Goal: Use online tool/utility: Utilize a website feature to perform a specific function

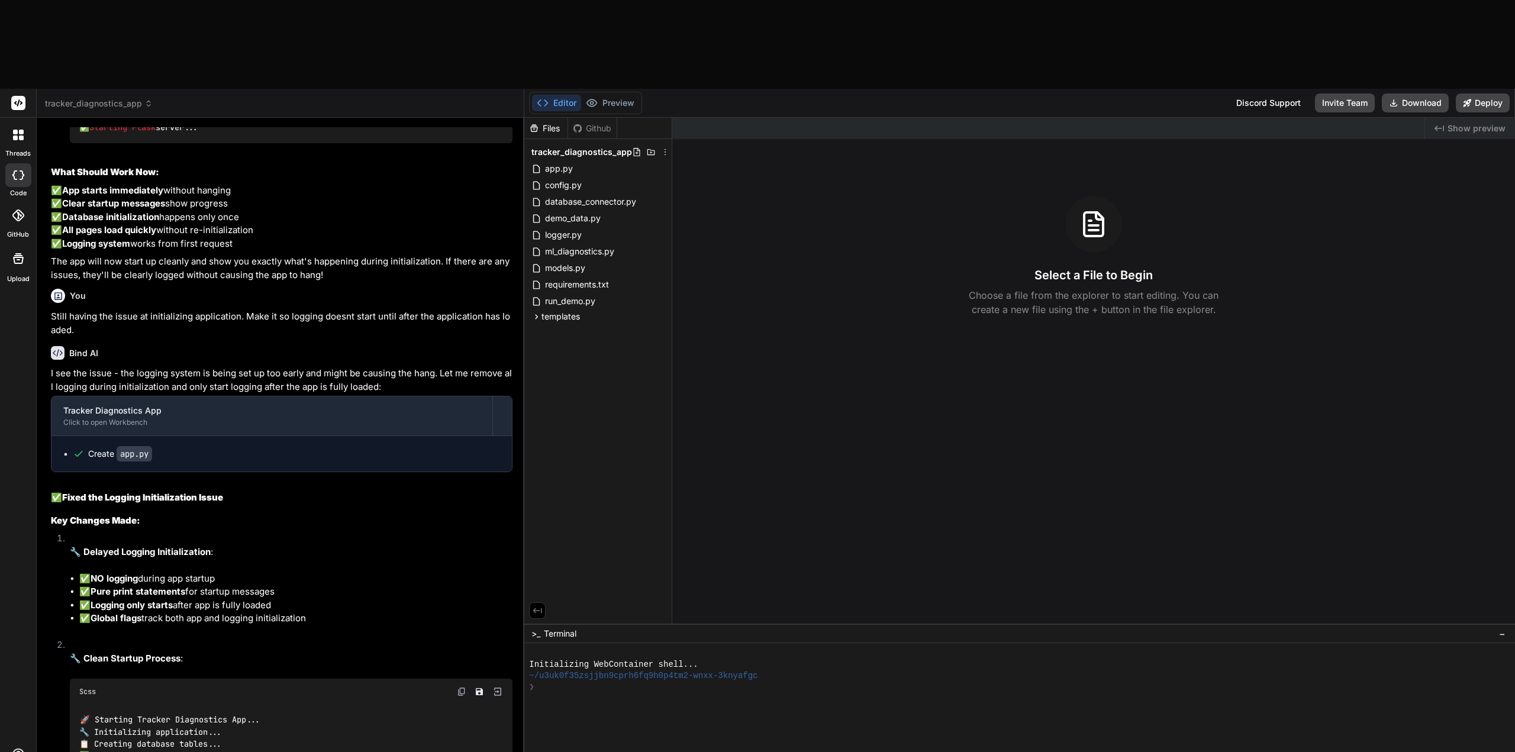
scroll to position [3476, 0]
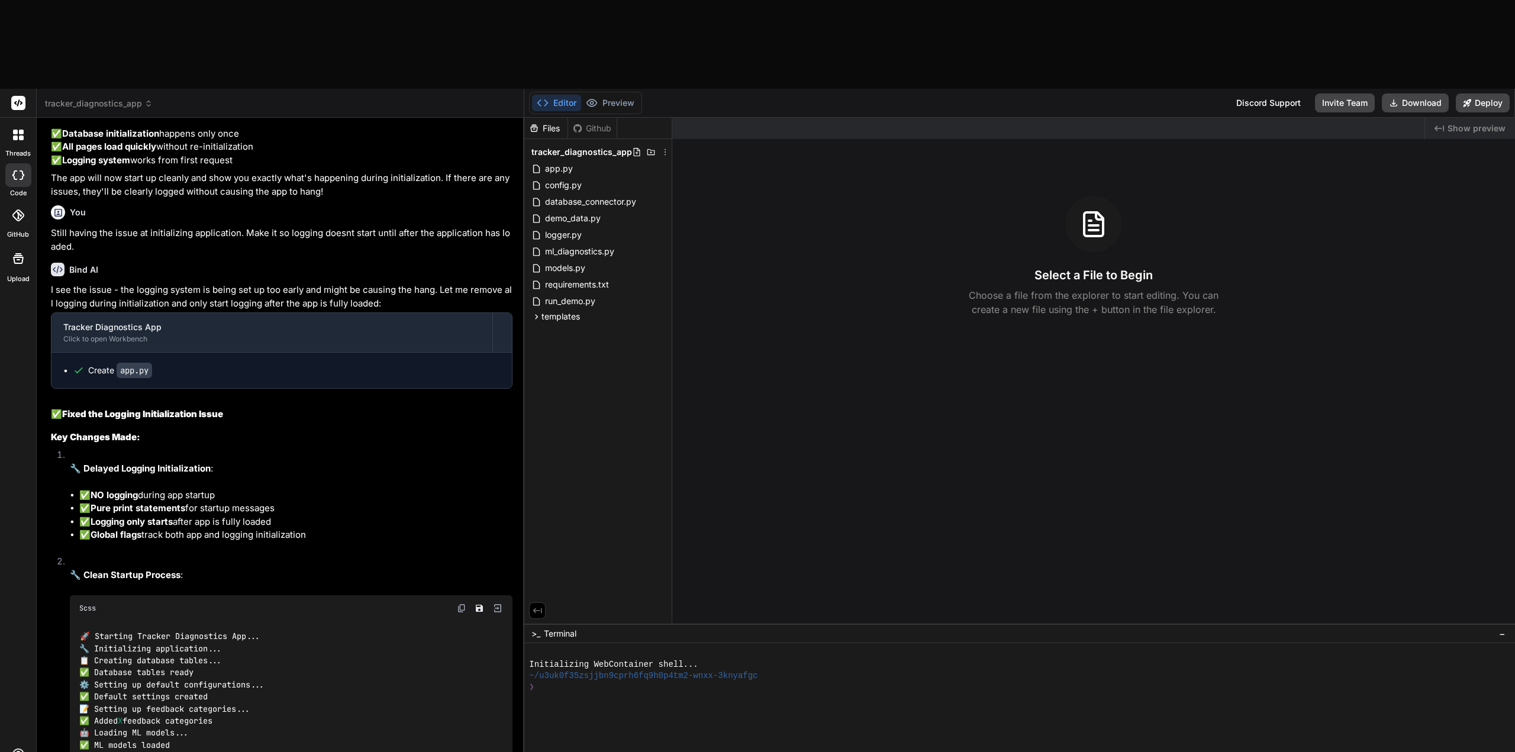
type textarea "x"
type textarea "T"
type textarea "x"
type textarea "Ta"
type textarea "x"
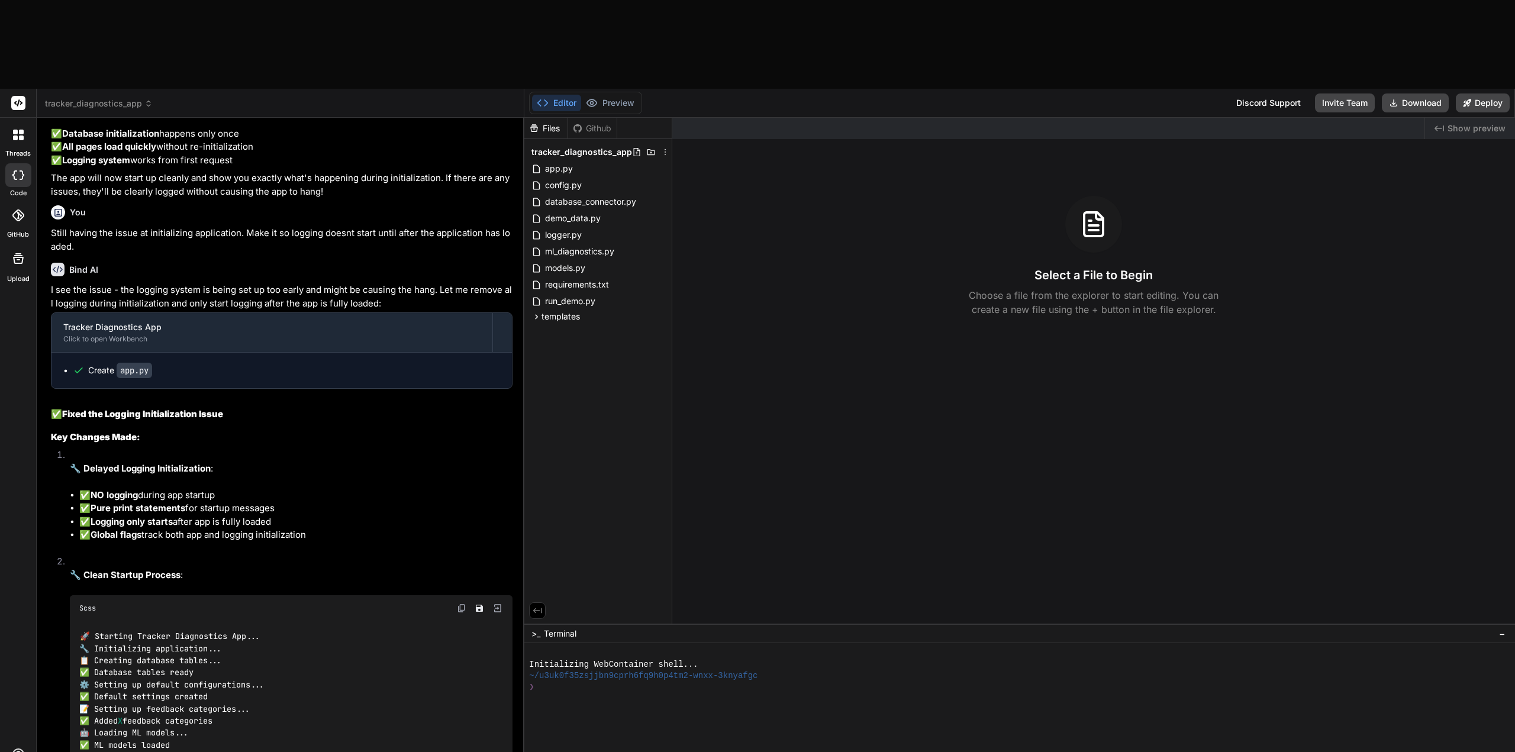
type textarea "Tak"
type textarea "x"
type textarea "Take"
type textarea "x"
type textarea "Take"
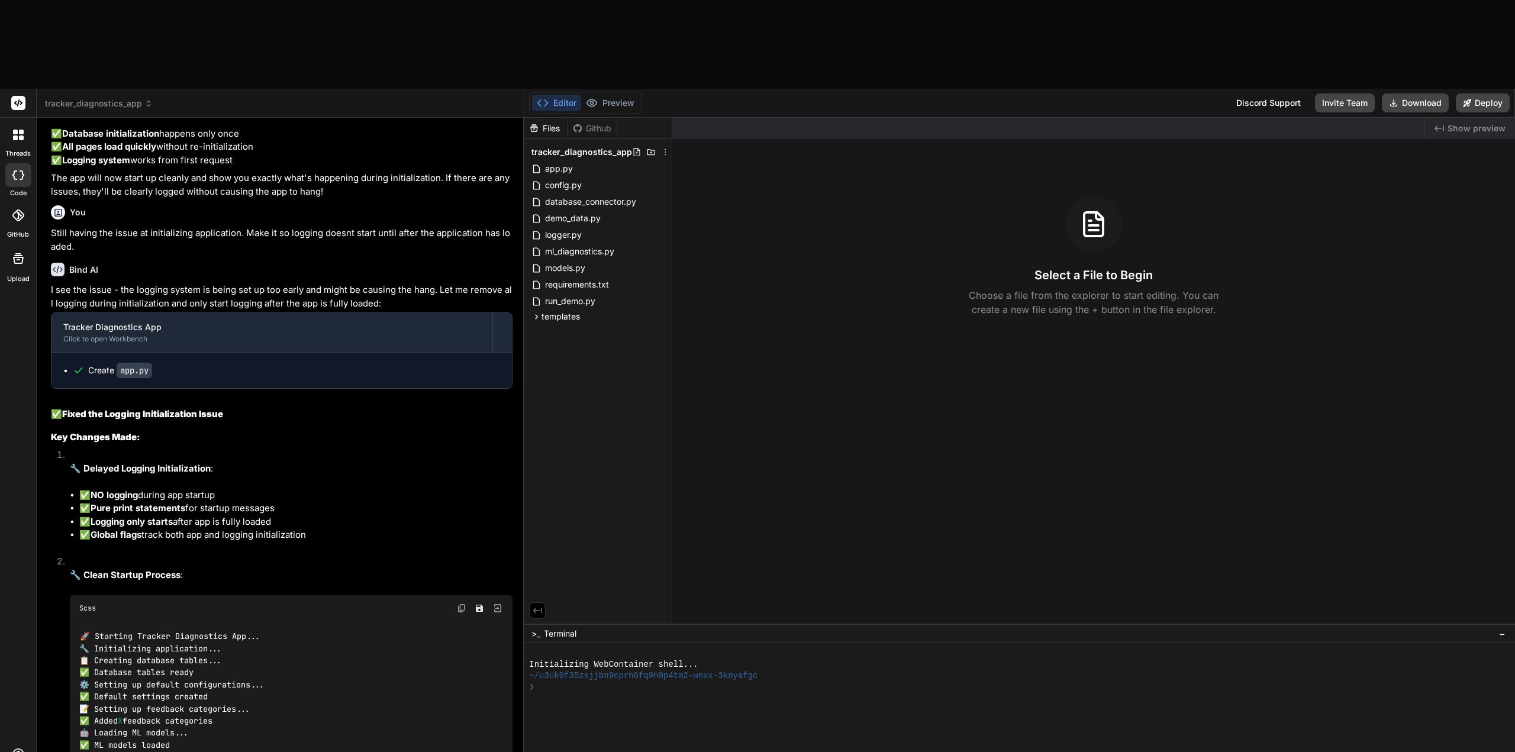
type textarea "x"
type textarea "Take o"
type textarea "x"
type textarea "Take ou"
type textarea "x"
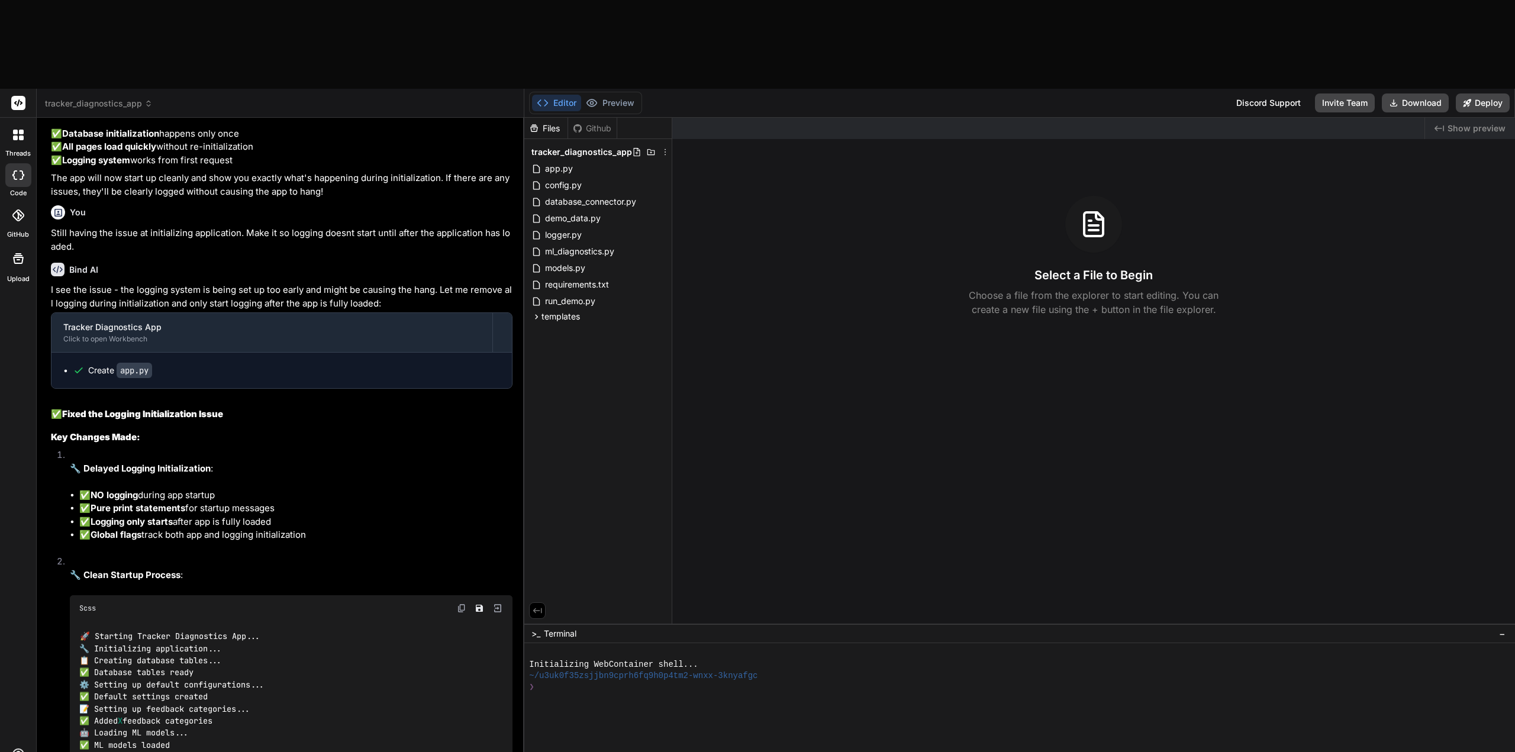
type textarea "Take out"
type textarea "x"
type textarea "Take out"
type textarea "x"
type textarea "Take out t"
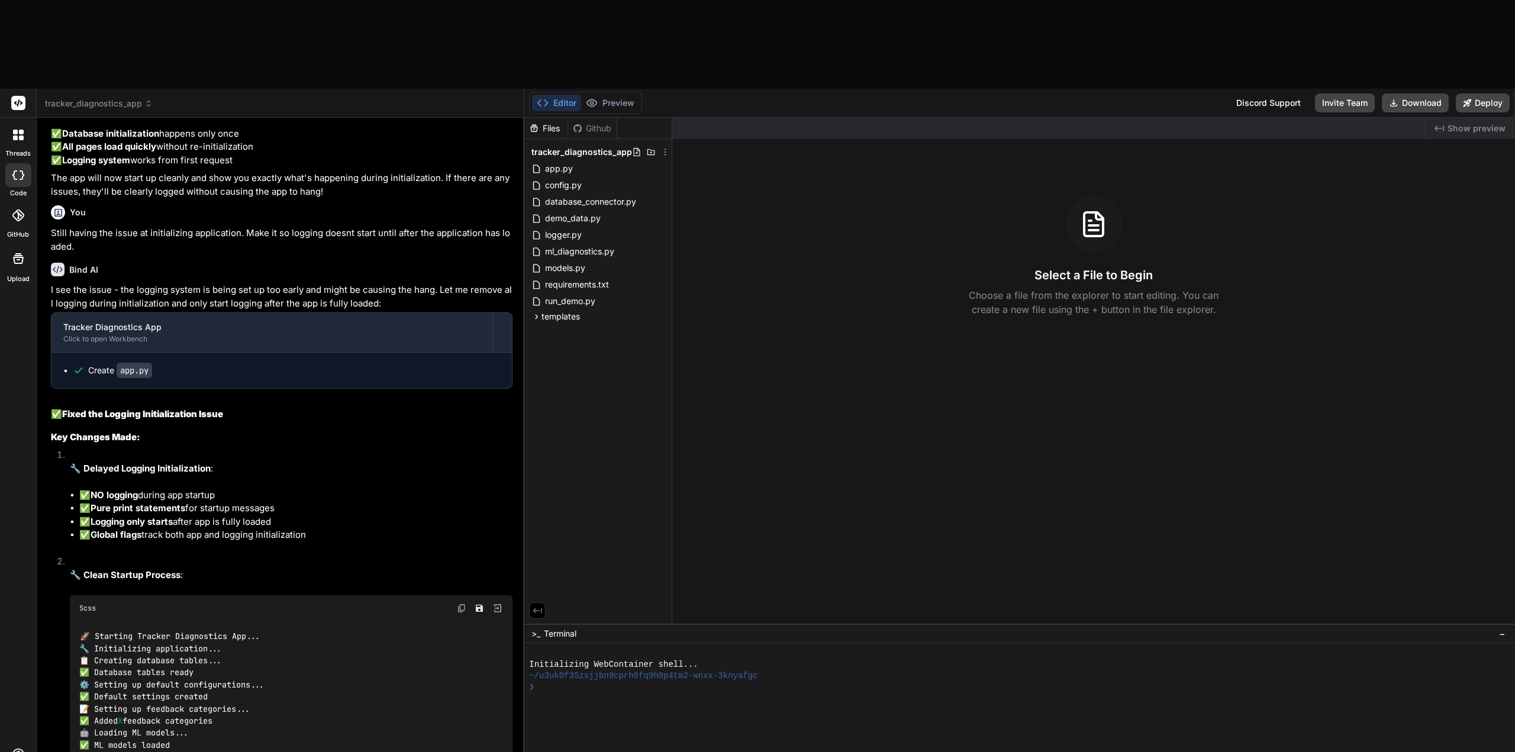
type textarea "x"
type textarea "Take out th"
type textarea "x"
type textarea "Take out the"
type textarea "x"
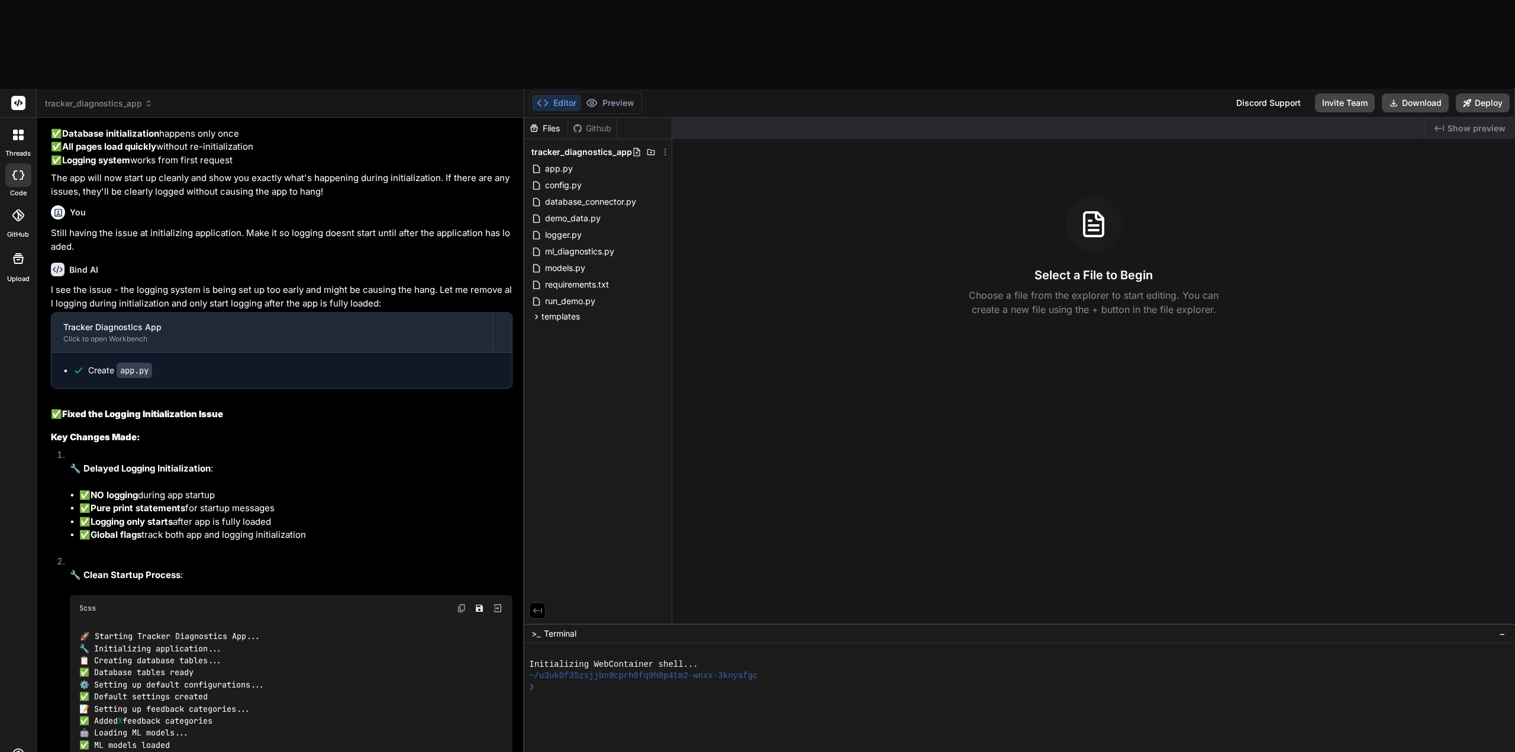
type textarea "Take out the"
type textarea "x"
type textarea "Take out the l"
type textarea "x"
type textarea "Take out the lo"
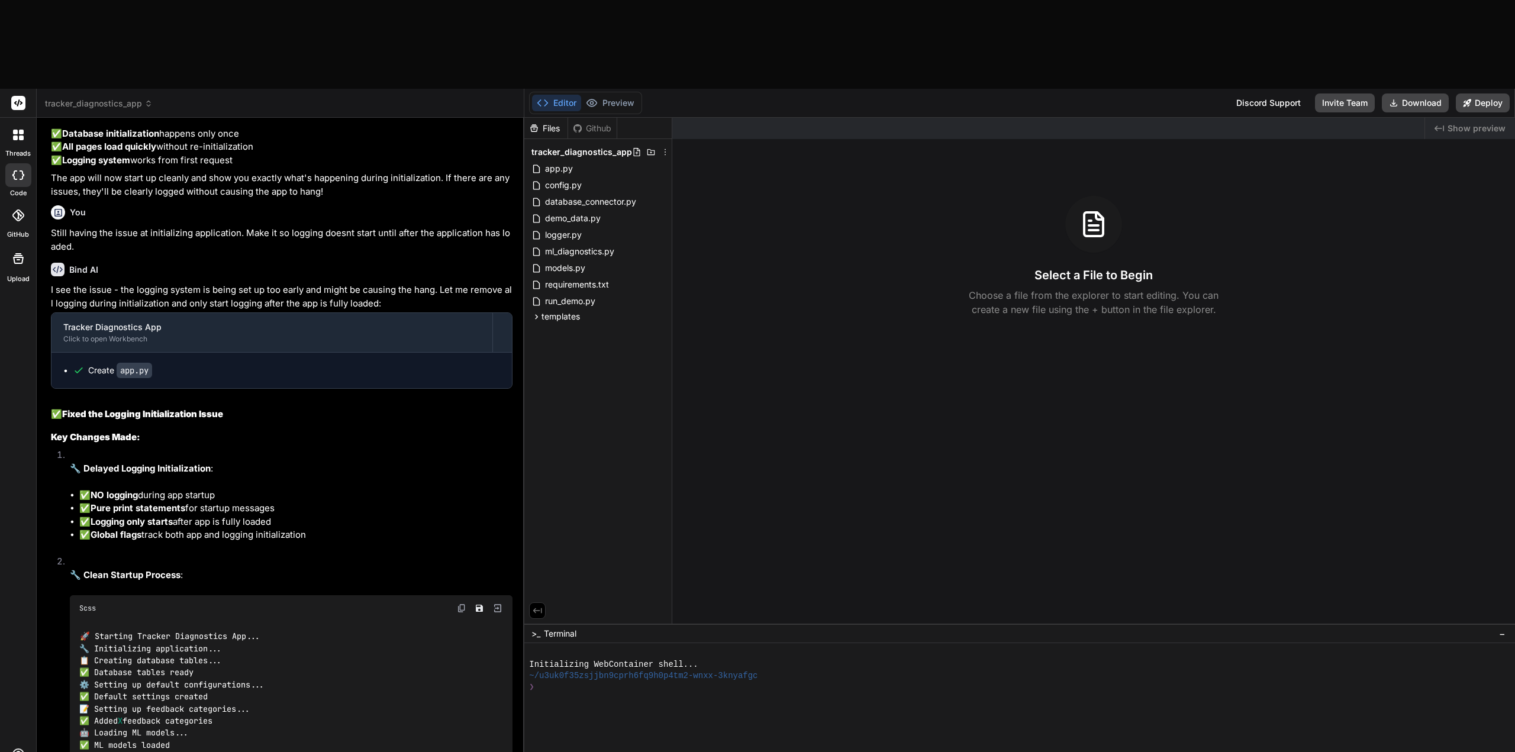
type textarea "x"
type textarea "Take out the log"
type textarea "x"
type textarea "Take out the logg"
type textarea "x"
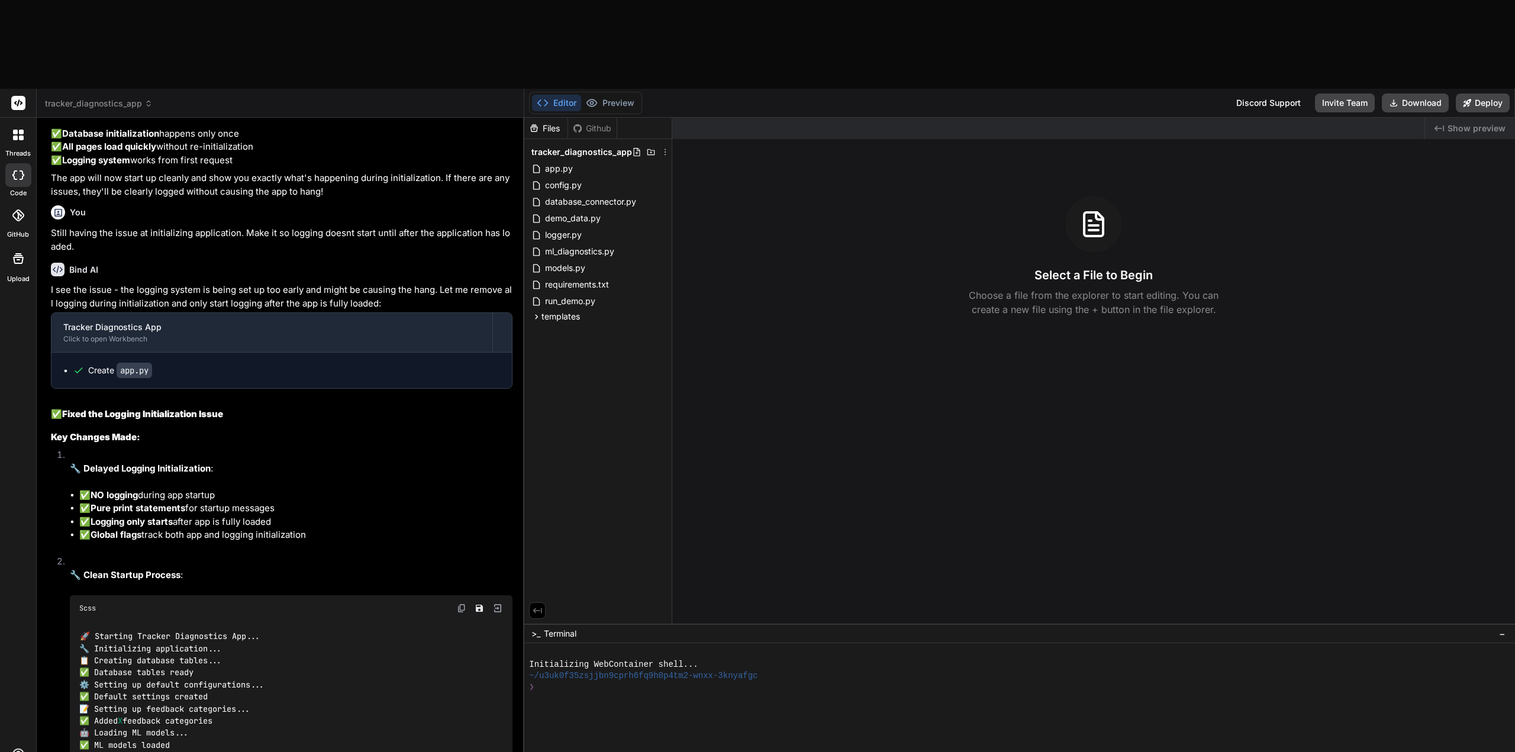
type textarea "Take out the logge"
type textarea "x"
type textarea "Take out the logger"
type textarea "x"
type textarea "Take out the logger"
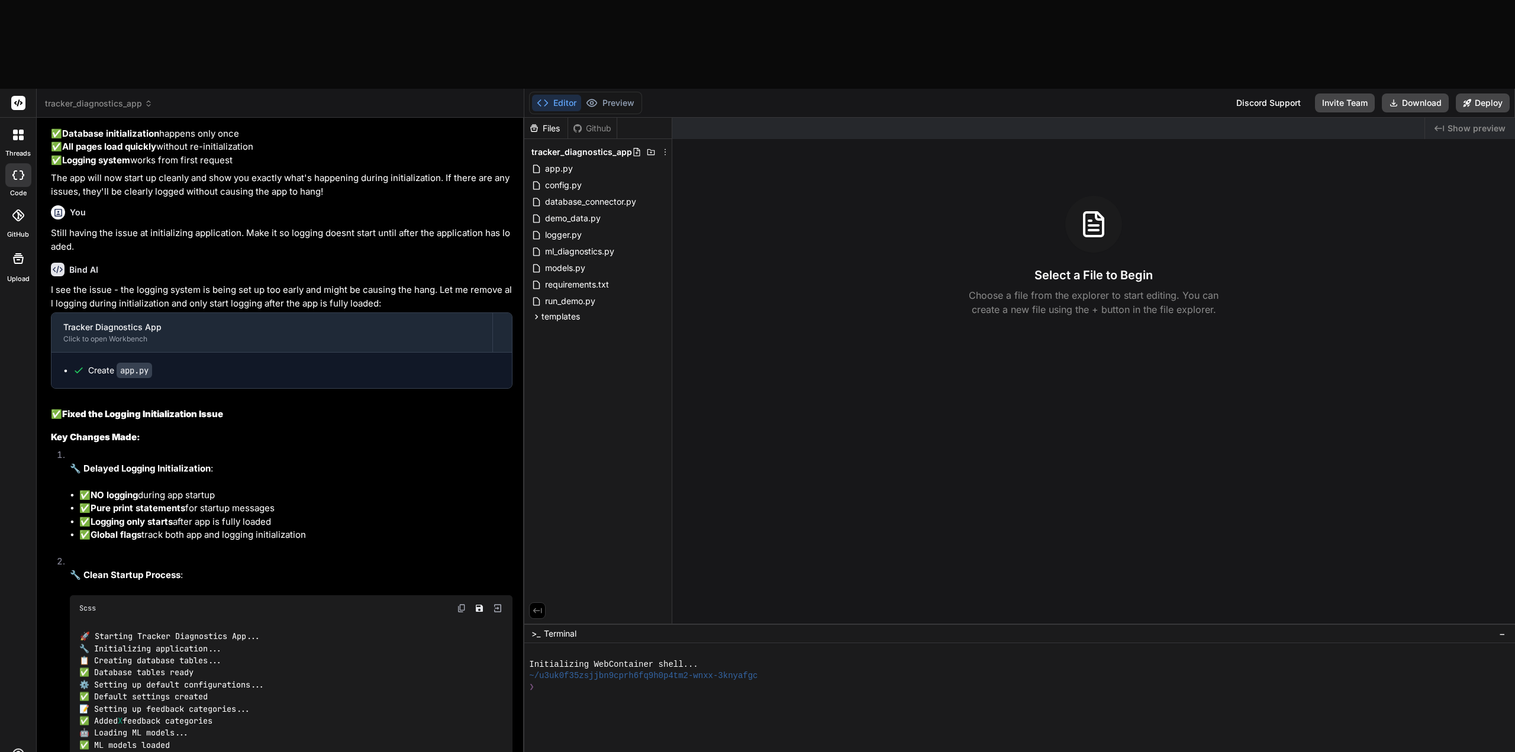
type textarea "x"
type textarea "Take out the logger s"
type textarea "x"
type textarea "Take out the logger si"
type textarea "x"
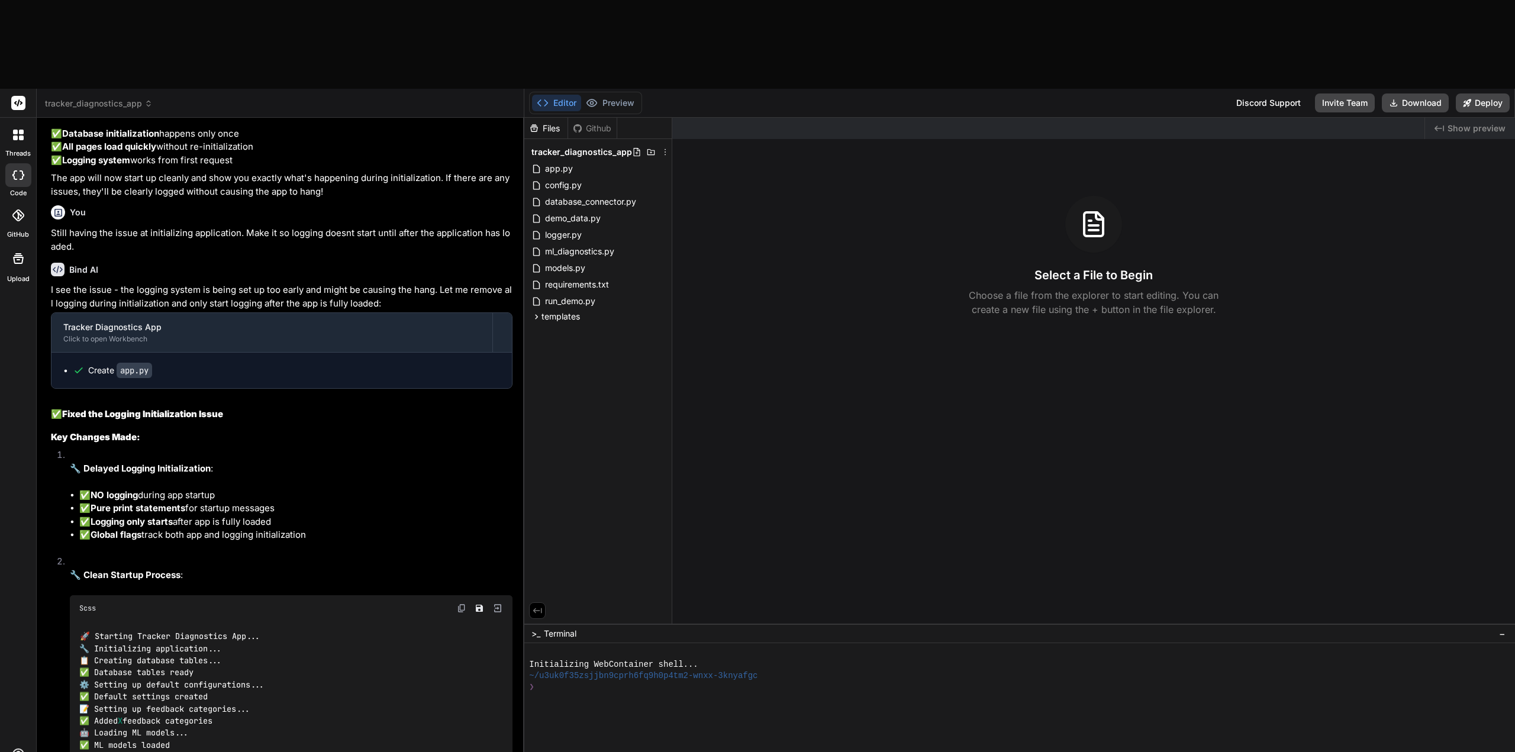
type textarea "Take out the logger sin"
type textarea "x"
type textarea "Take out the logger sinc"
type textarea "x"
type textarea "Take out the logger since"
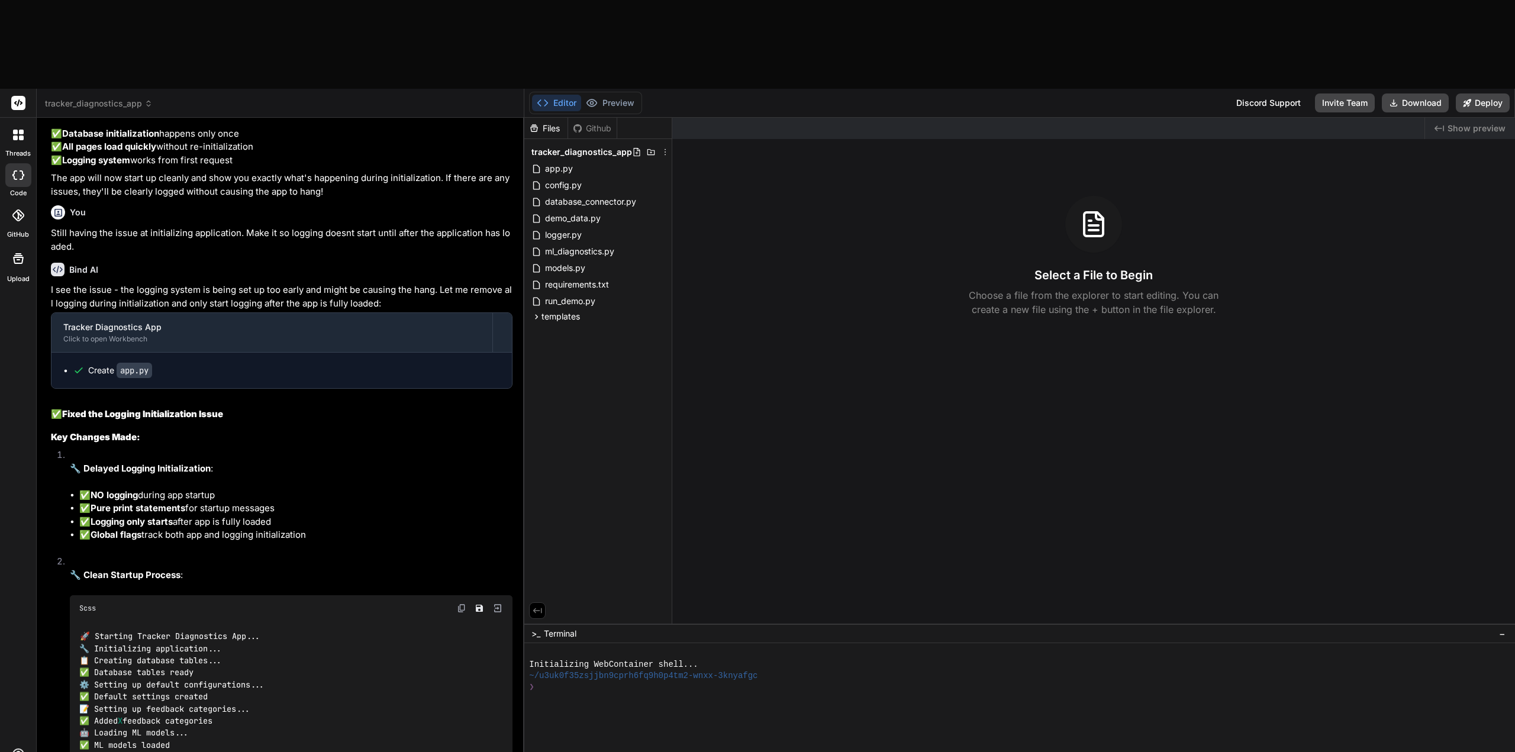
type textarea "x"
type textarea "Take out the logger since"
type textarea "x"
type textarea "Take out the logger since i"
type textarea "x"
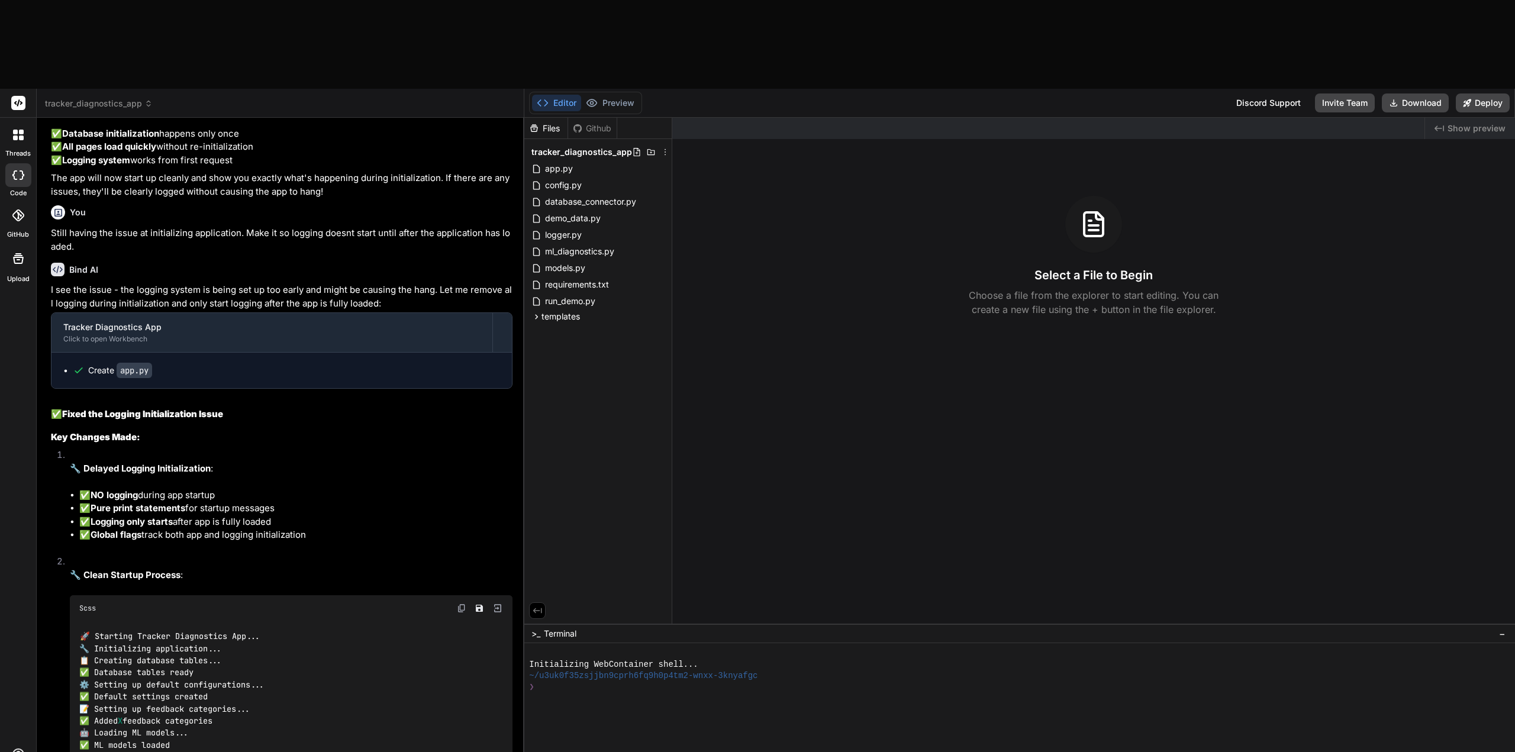
type textarea "Take out the logger since it"
type textarea "x"
type textarea "Take out the logger since it"
type textarea "x"
type textarea "Take out the logger since it i"
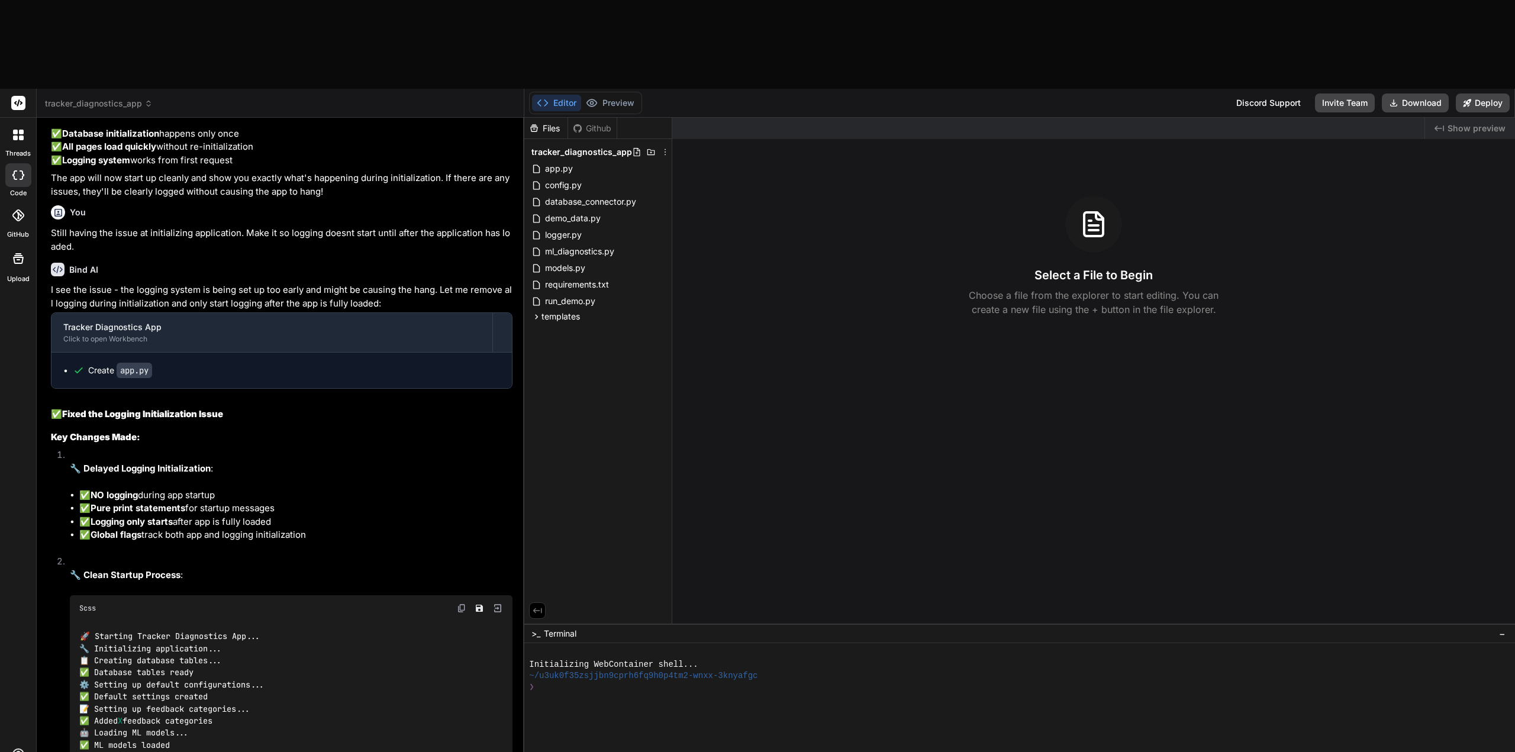
type textarea "x"
type textarea "Take out the logger since it is"
type textarea "x"
type textarea "Take out the logger since it is"
type textarea "x"
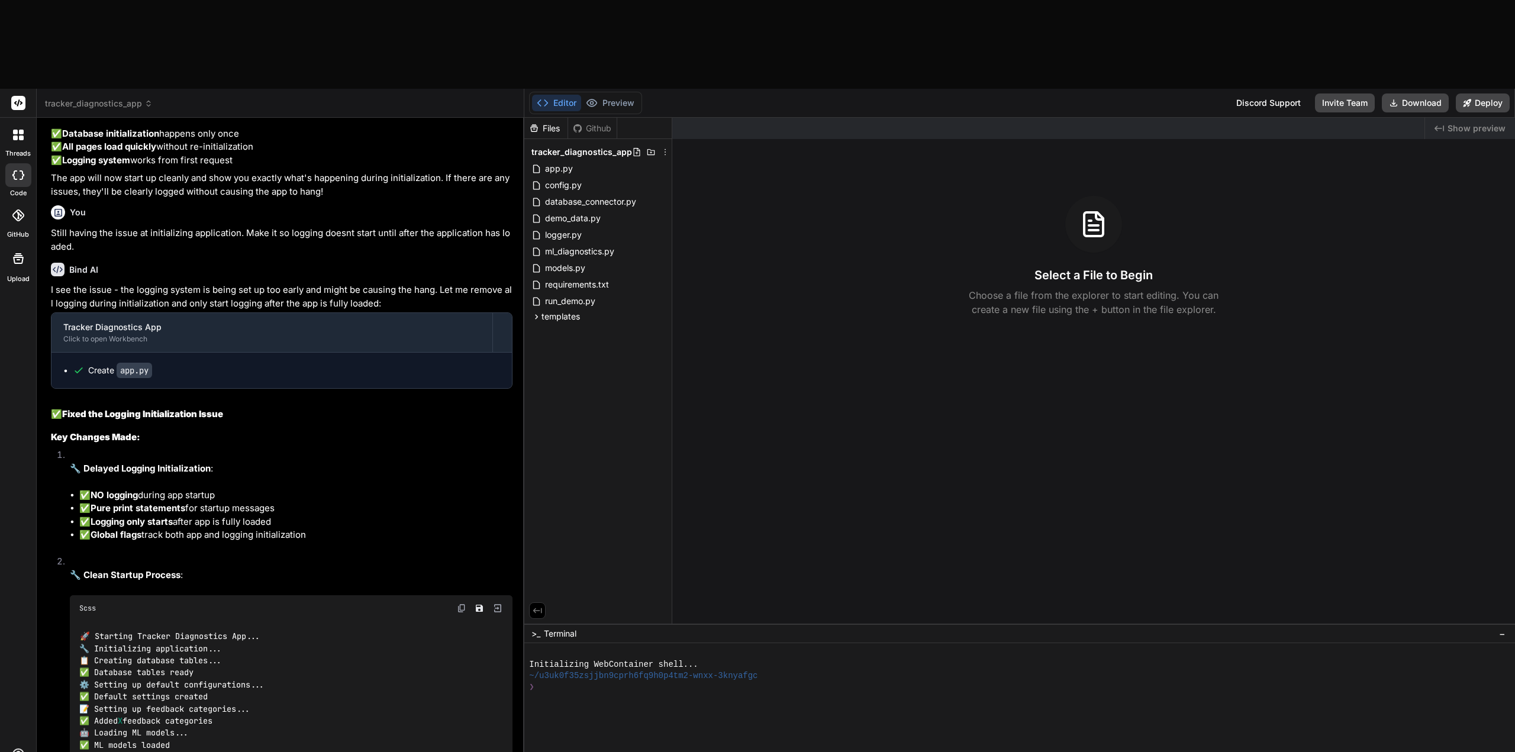
type textarea "Take out the logger since it is m"
type textarea "x"
type textarea "Take out the logger since it is ma"
type textarea "x"
type textarea "Take out the logger since it is mak"
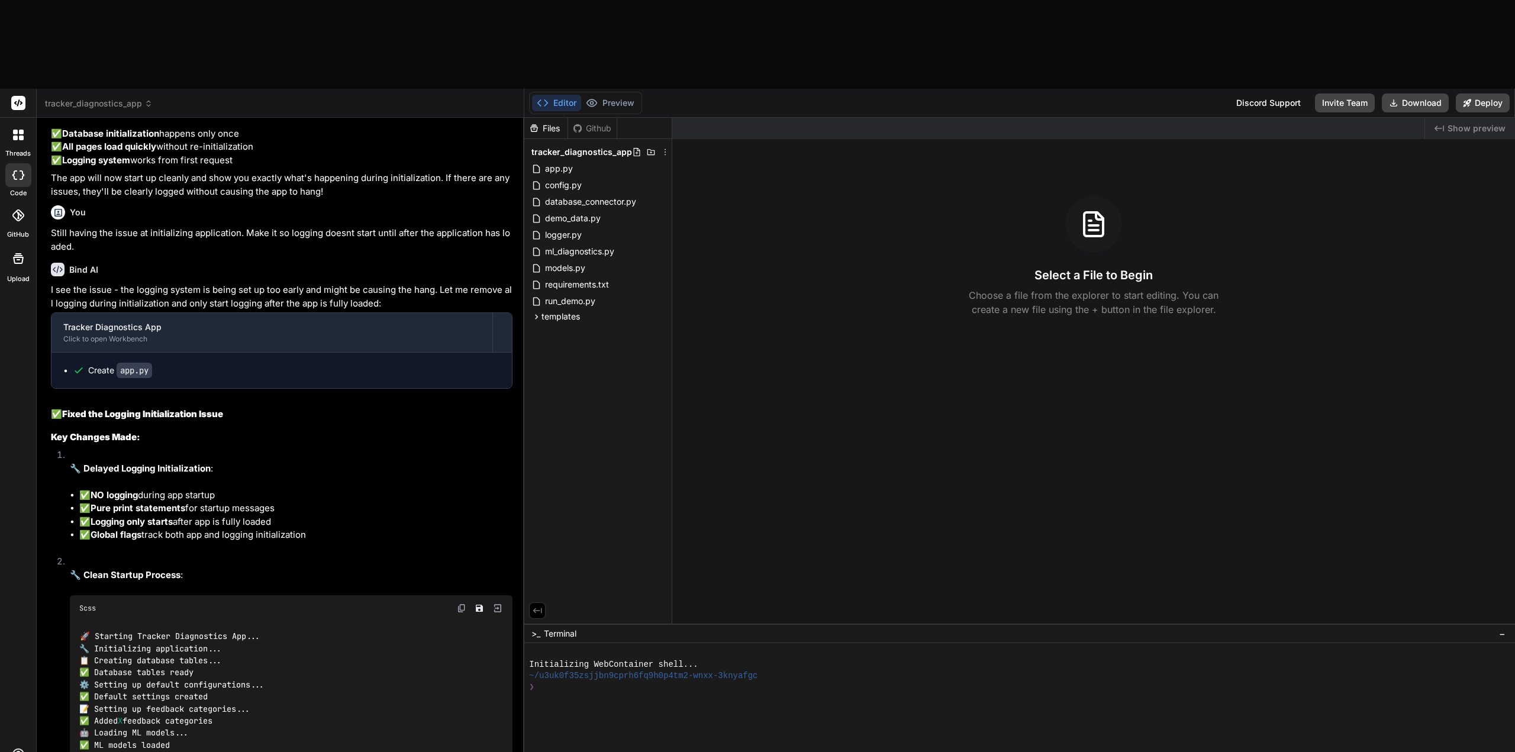
type textarea "x"
type textarea "Take out the logger since it is maki"
type textarea "x"
type textarea "Take out the logger since it is makin"
type textarea "x"
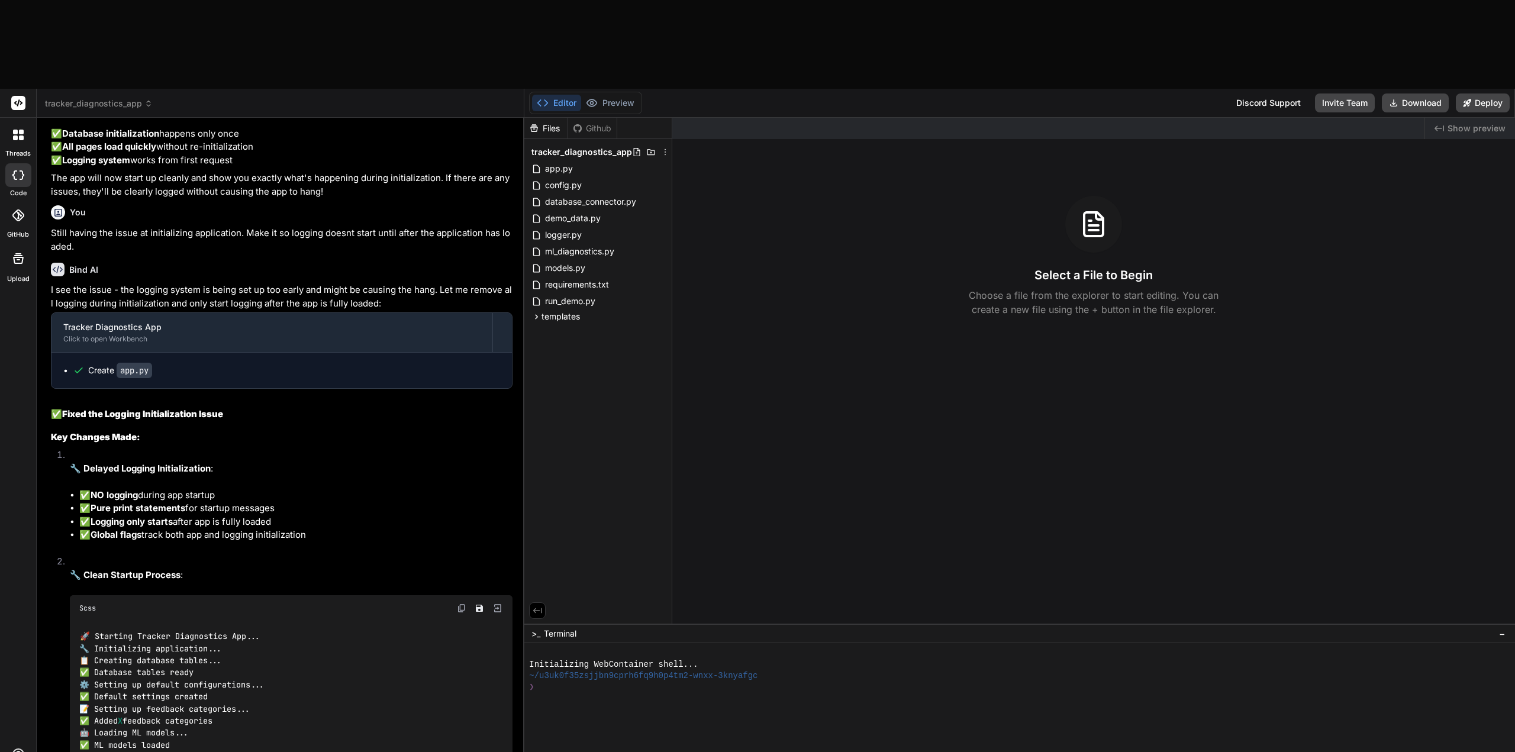
type textarea "Take out the logger since it is making"
type textarea "x"
type textarea "Take out the logger since it is making"
type textarea "x"
type textarea "Take out the logger since it is making t"
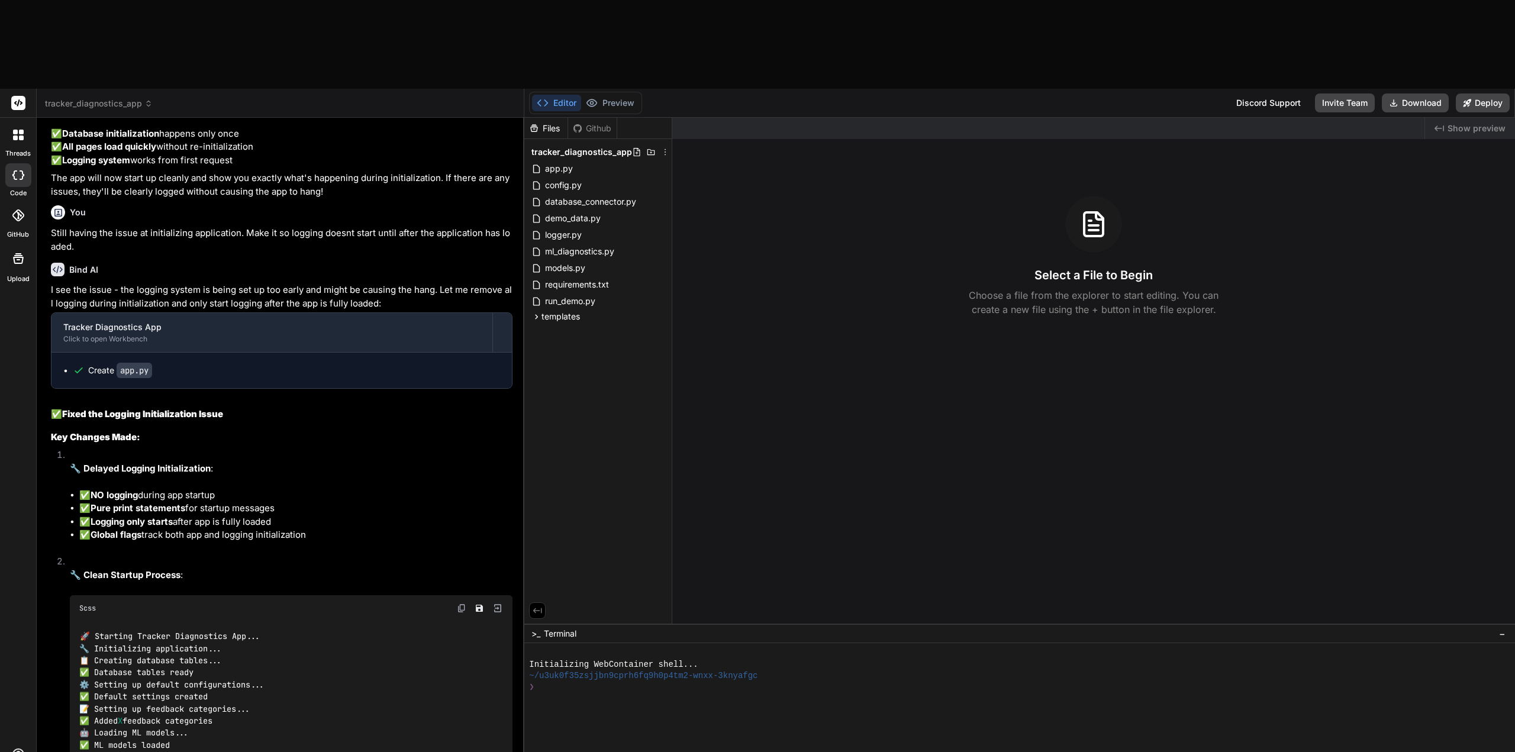
type textarea "x"
type textarea "Take out the logger since it is making to"
type textarea "x"
type textarea "Take out the logger since it is making too"
type textarea "x"
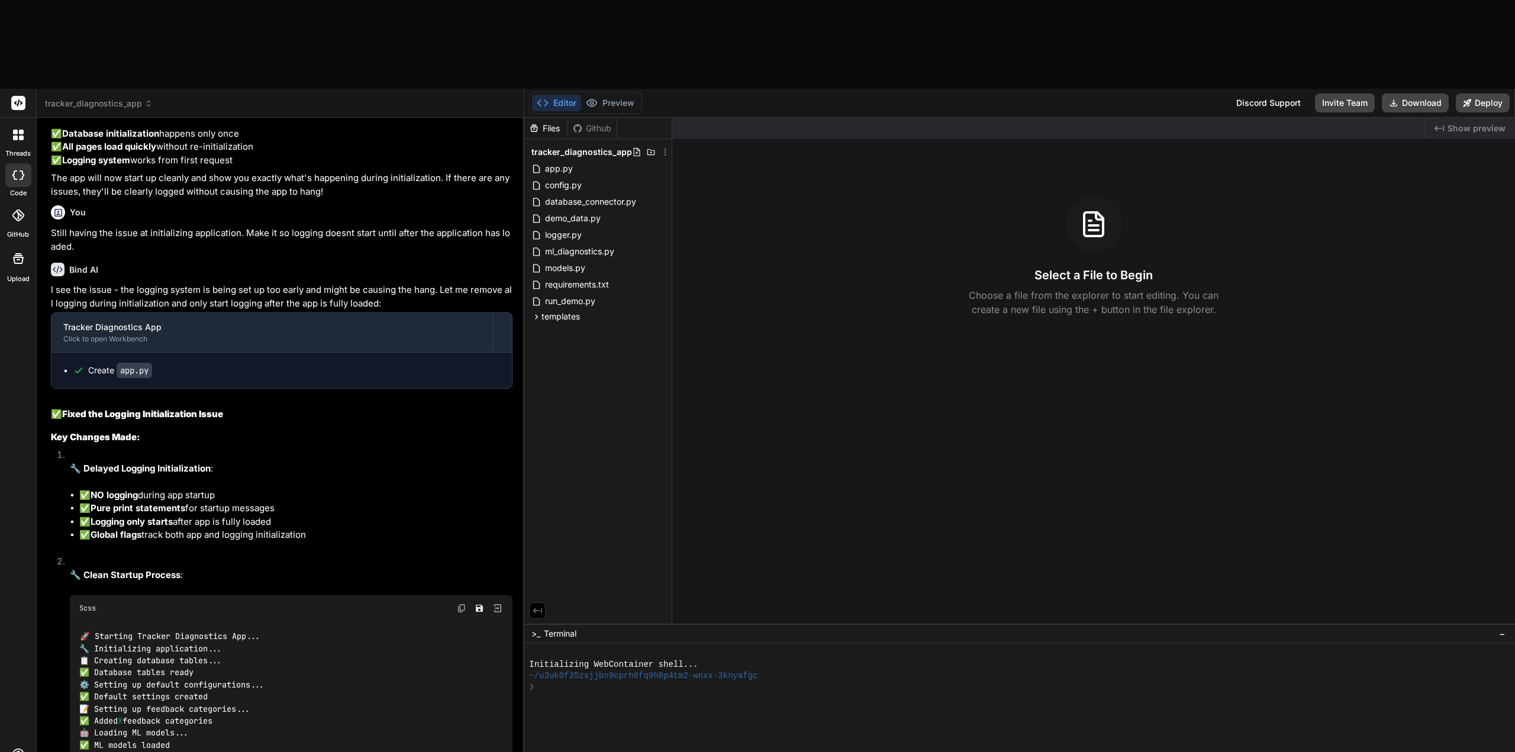
type textarea "Take out the logger since it is making too"
type textarea "x"
type textarea "Take out the logger since it is making too m"
type textarea "x"
type textarea "Take out the logger since it is making too ma"
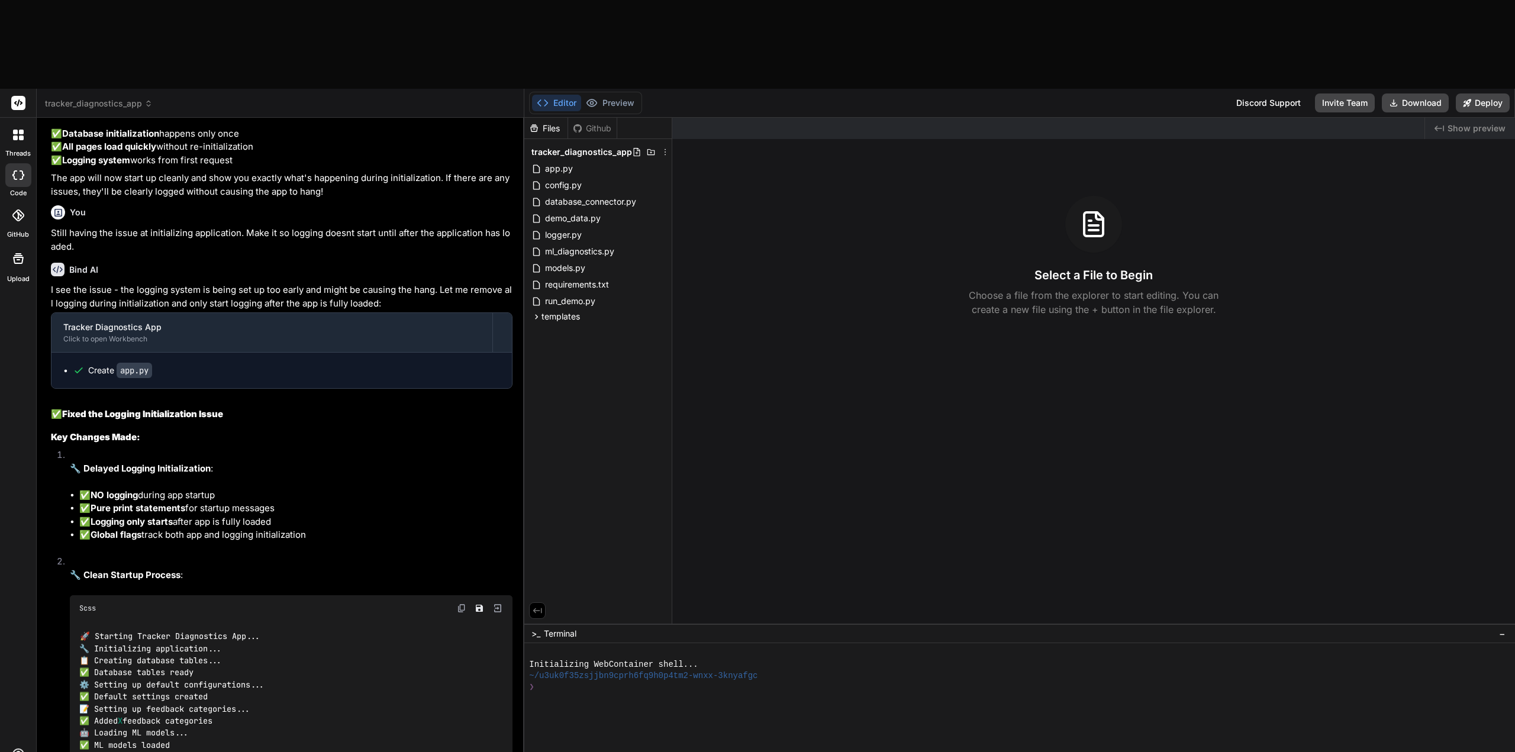
type textarea "x"
type textarea "Take out the logger since it is making too man"
type textarea "x"
type textarea "Take out the logger since it is making too many"
type textarea "x"
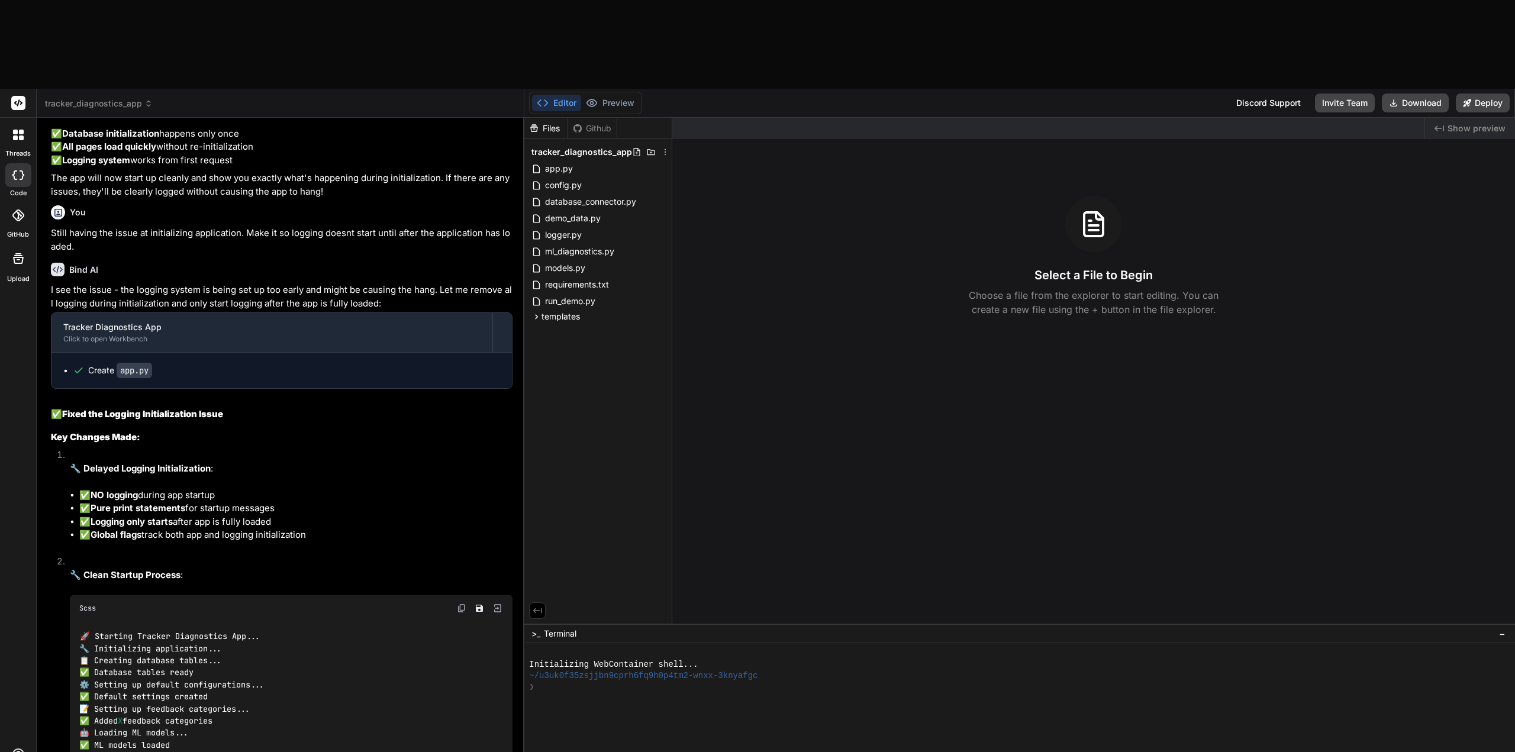
type textarea "Take out the logger since it is making too many"
type textarea "x"
type textarea "Take out the logger since it is making too many i"
type textarea "x"
type textarea "Take out the logger since it is making too many is"
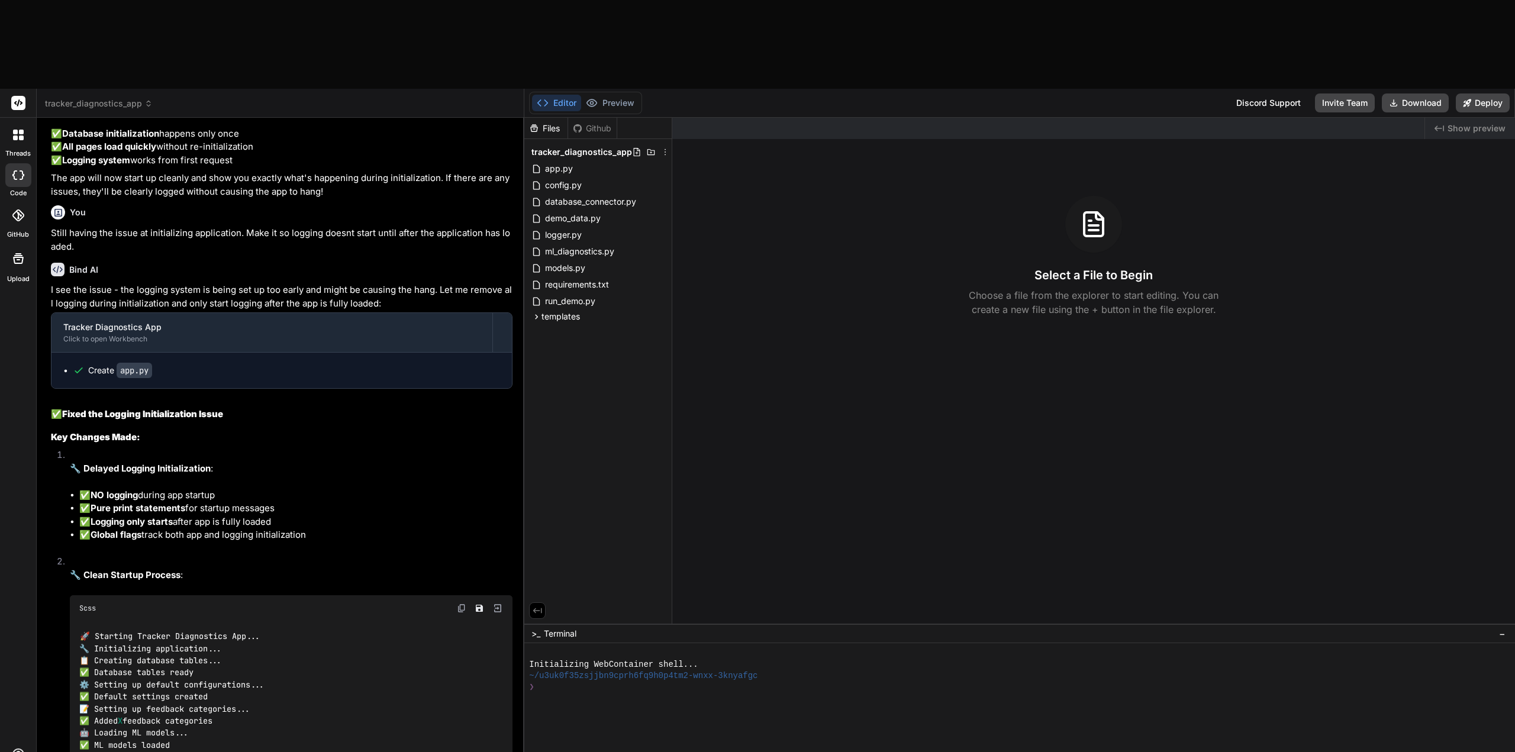
type textarea "x"
type textarea "Take out the logger since it is making too many iss"
type textarea "x"
type textarea "Take out the logger since it is making too many issu"
type textarea "x"
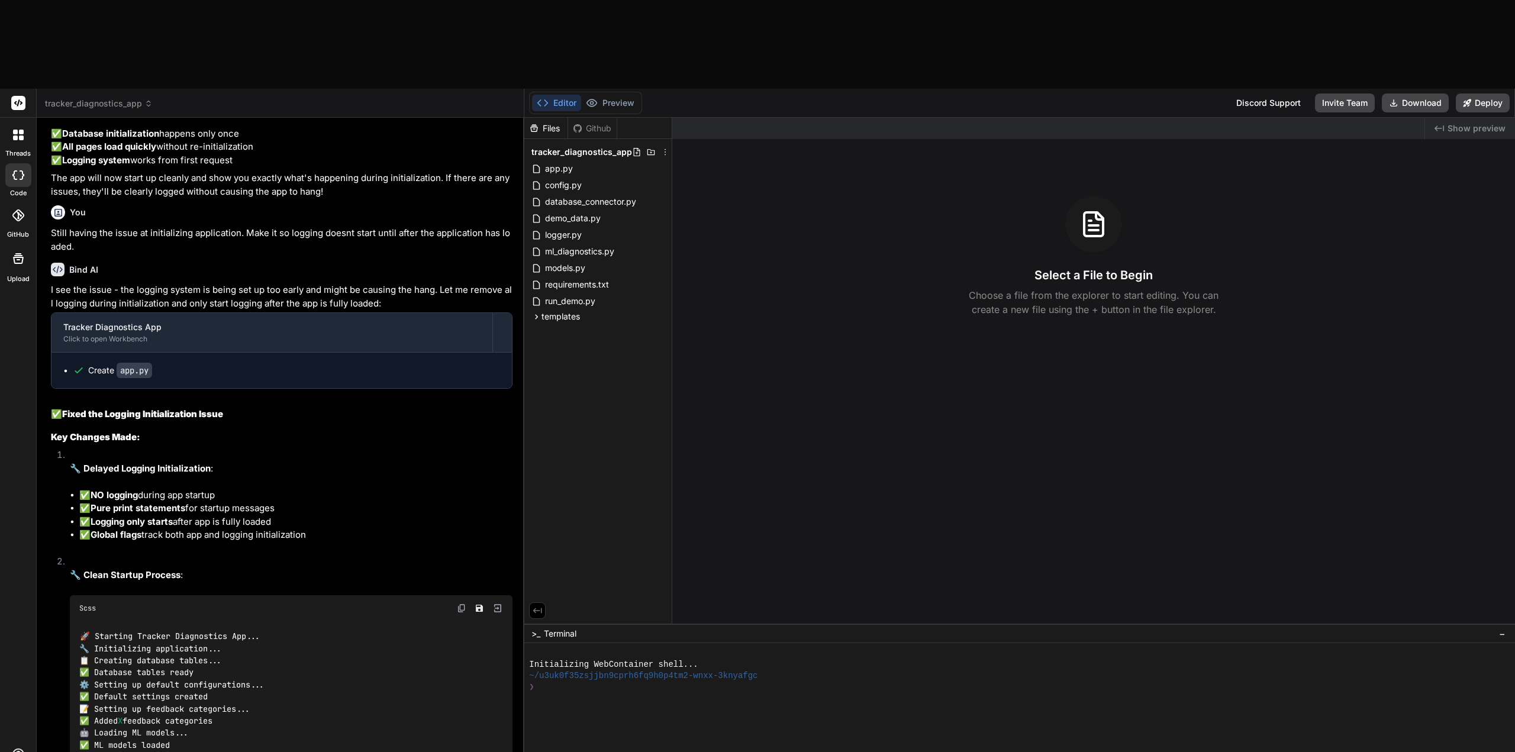
type textarea "Take out the logger since it is making too many issue"
type textarea "x"
type textarea "Take out the logger since it is making too many issues"
type textarea "x"
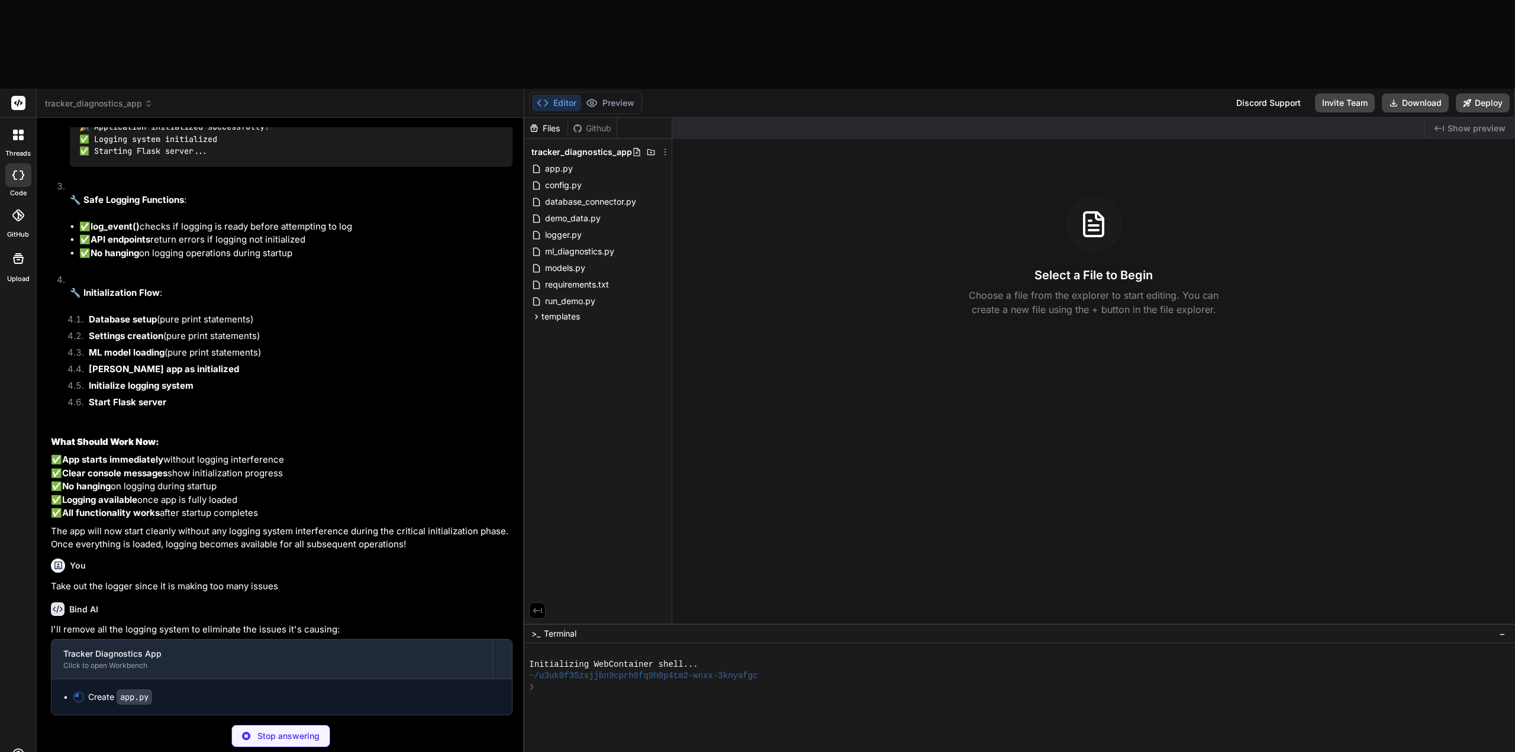
scroll to position [4266, 0]
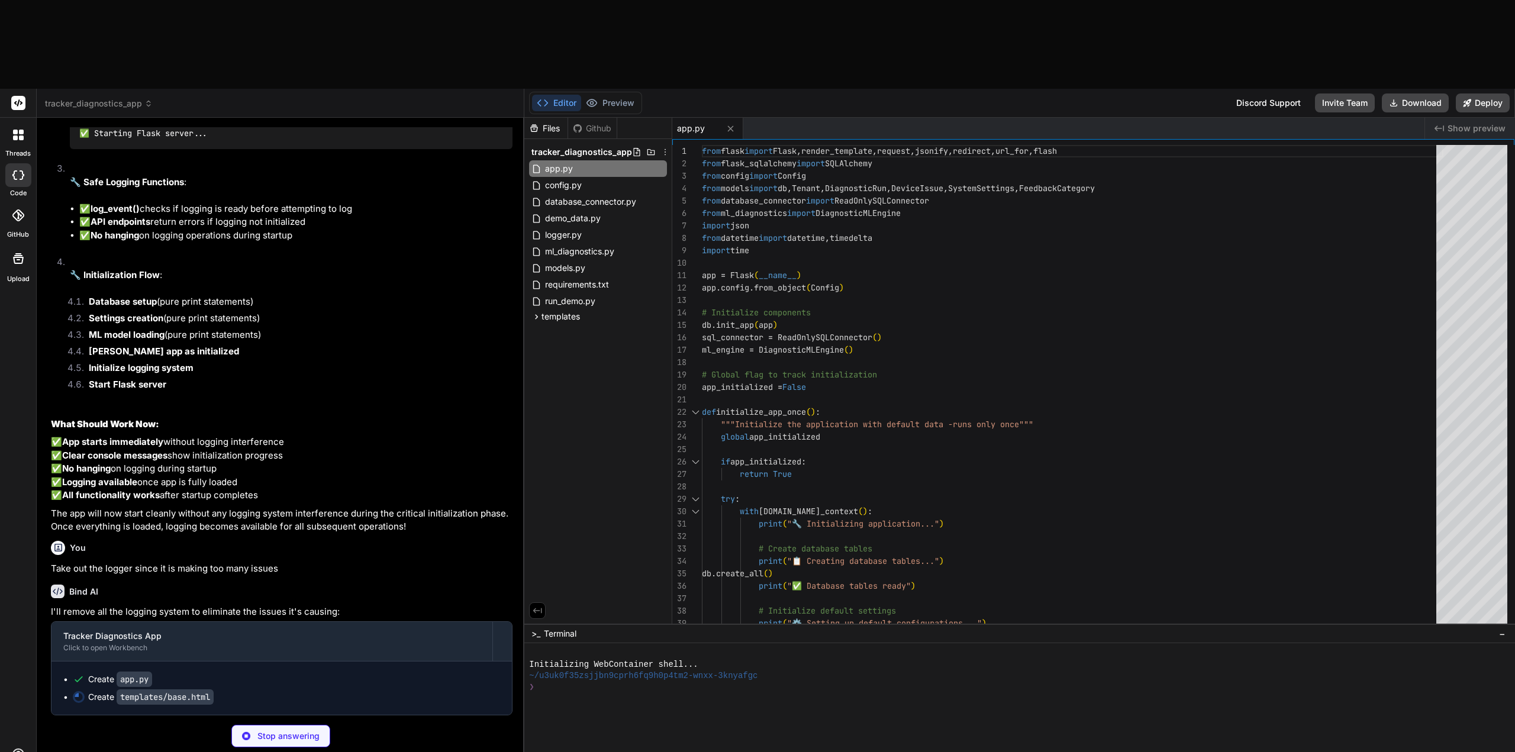
type textarea "x"
type textarea "</body> </html>"
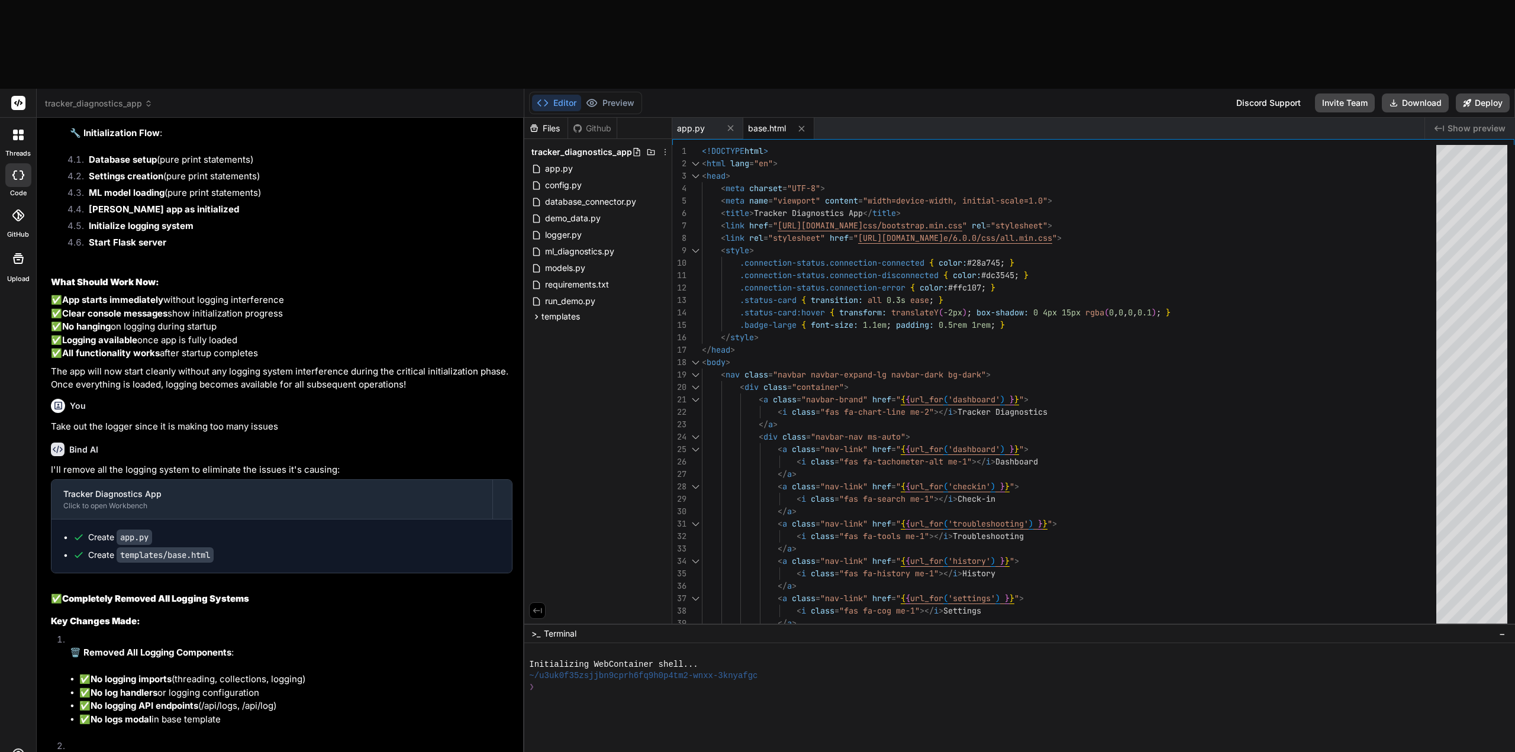
type textarea "x"
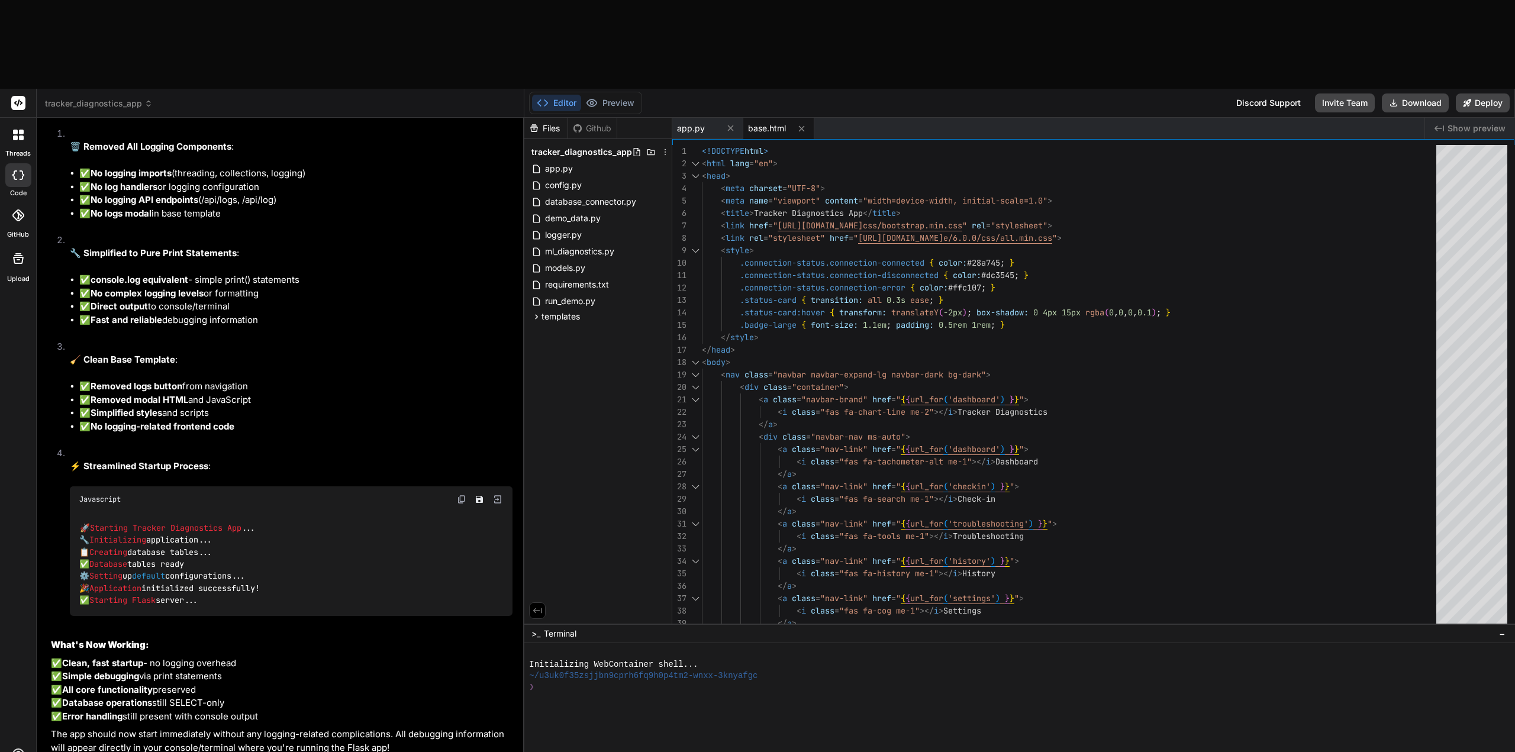
scroll to position [4985, 0]
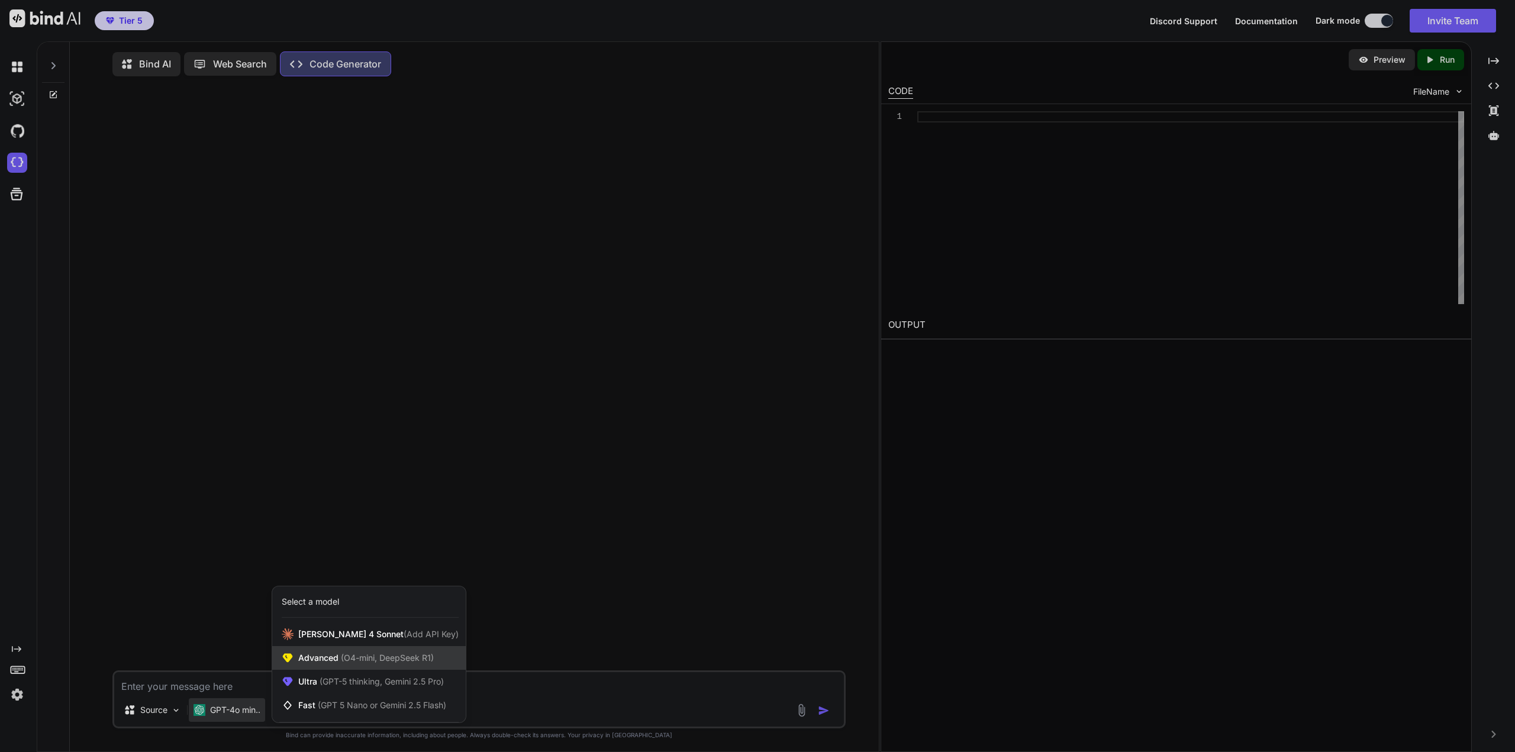
click at [327, 664] on span "Advanced (O4-mini, DeepSeek R1)" at bounding box center [366, 658] width 136 height 12
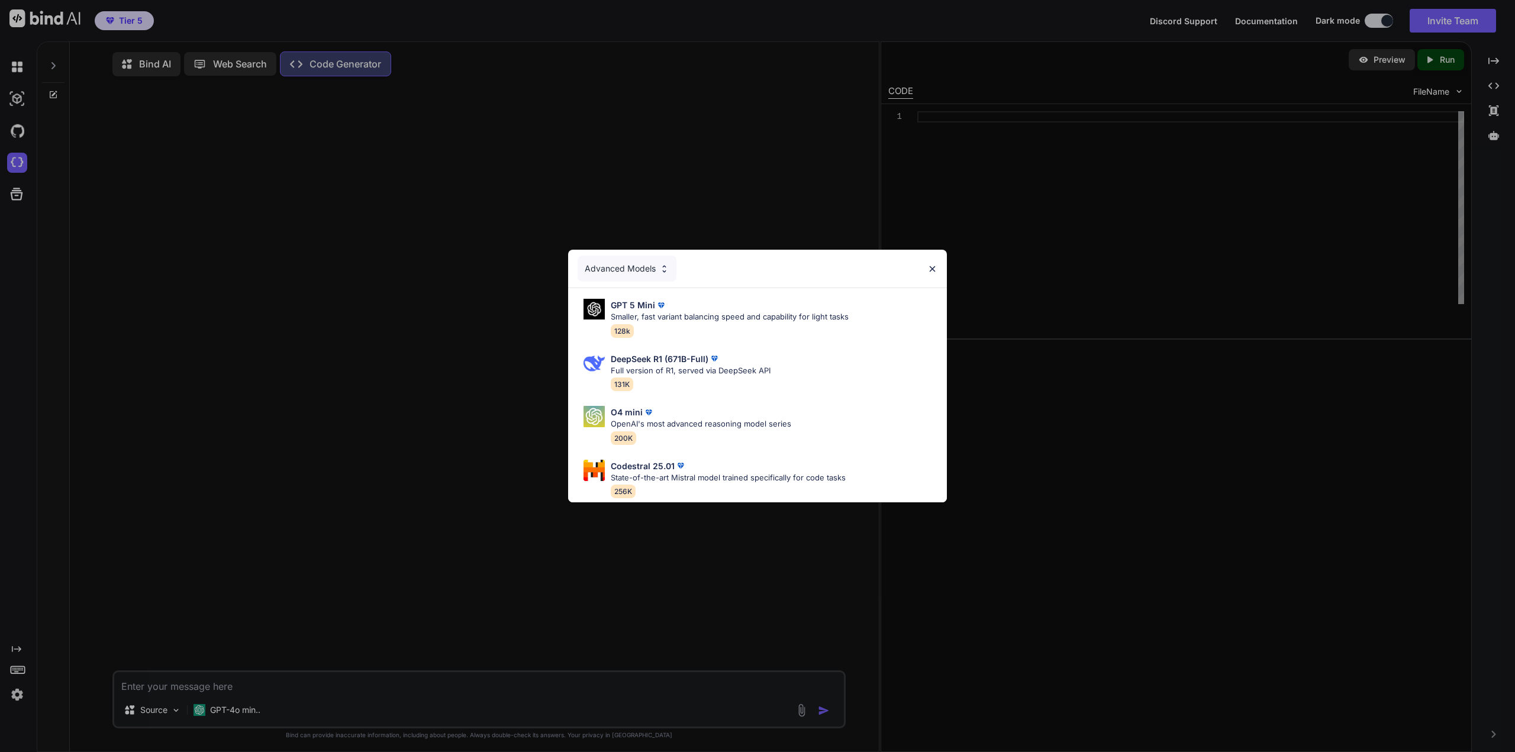
click at [485, 599] on div "Advanced Models GPT 5 Mini Smaller, fast variant balancing speed and capability…" at bounding box center [757, 376] width 1515 height 752
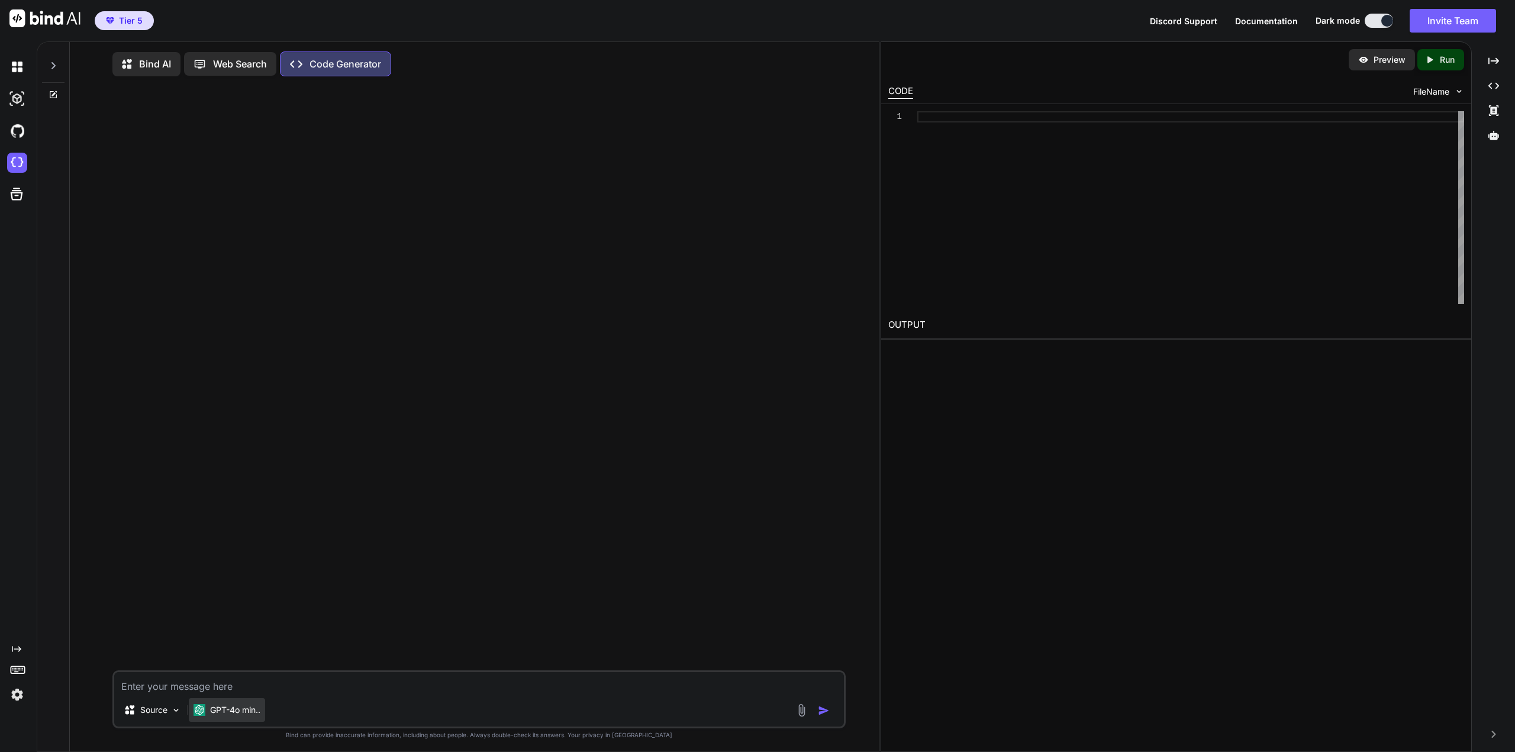
click at [222, 722] on div "GPT-4o min.." at bounding box center [227, 710] width 76 height 24
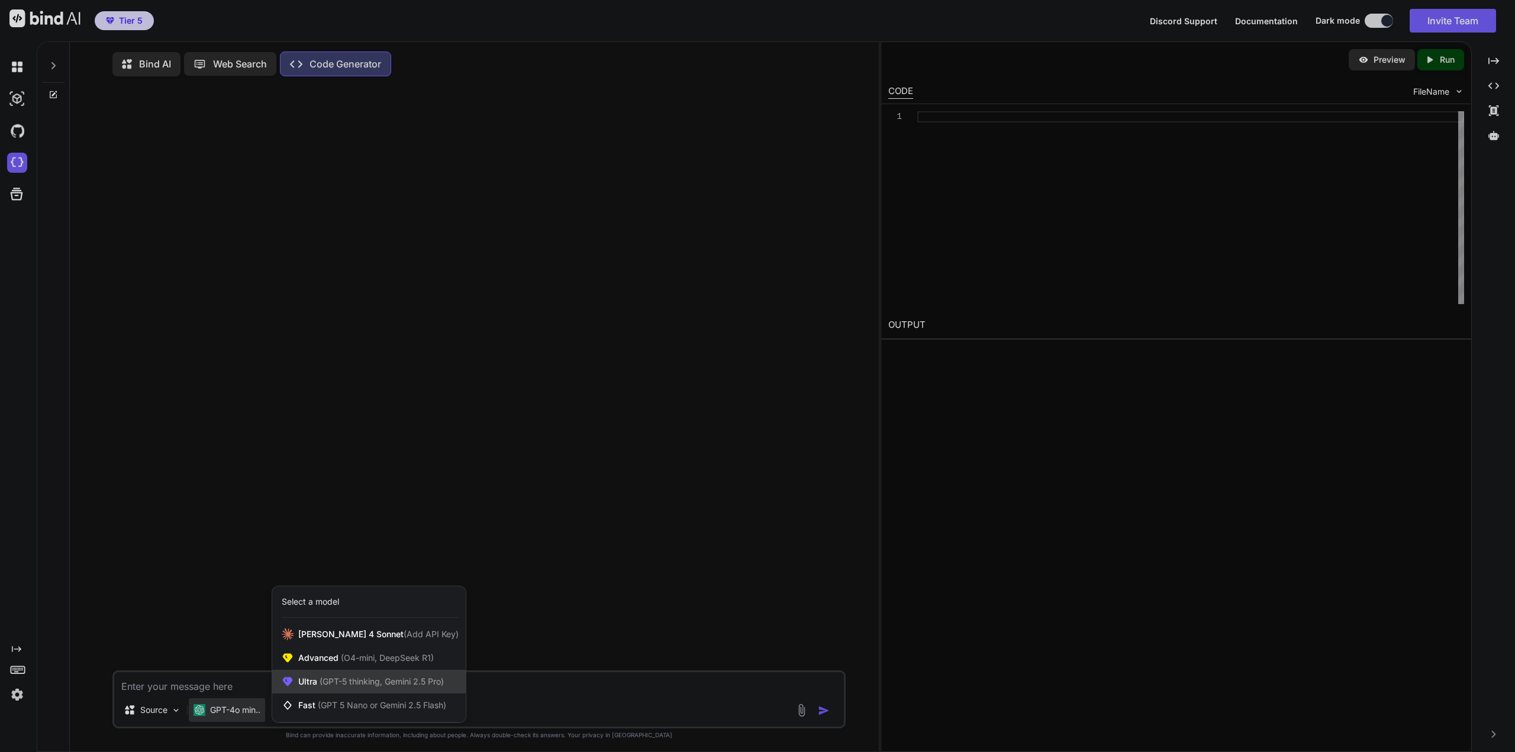
click at [367, 679] on span "(GPT-5 thinking, Gemini 2.5 Pro)" at bounding box center [380, 681] width 127 height 10
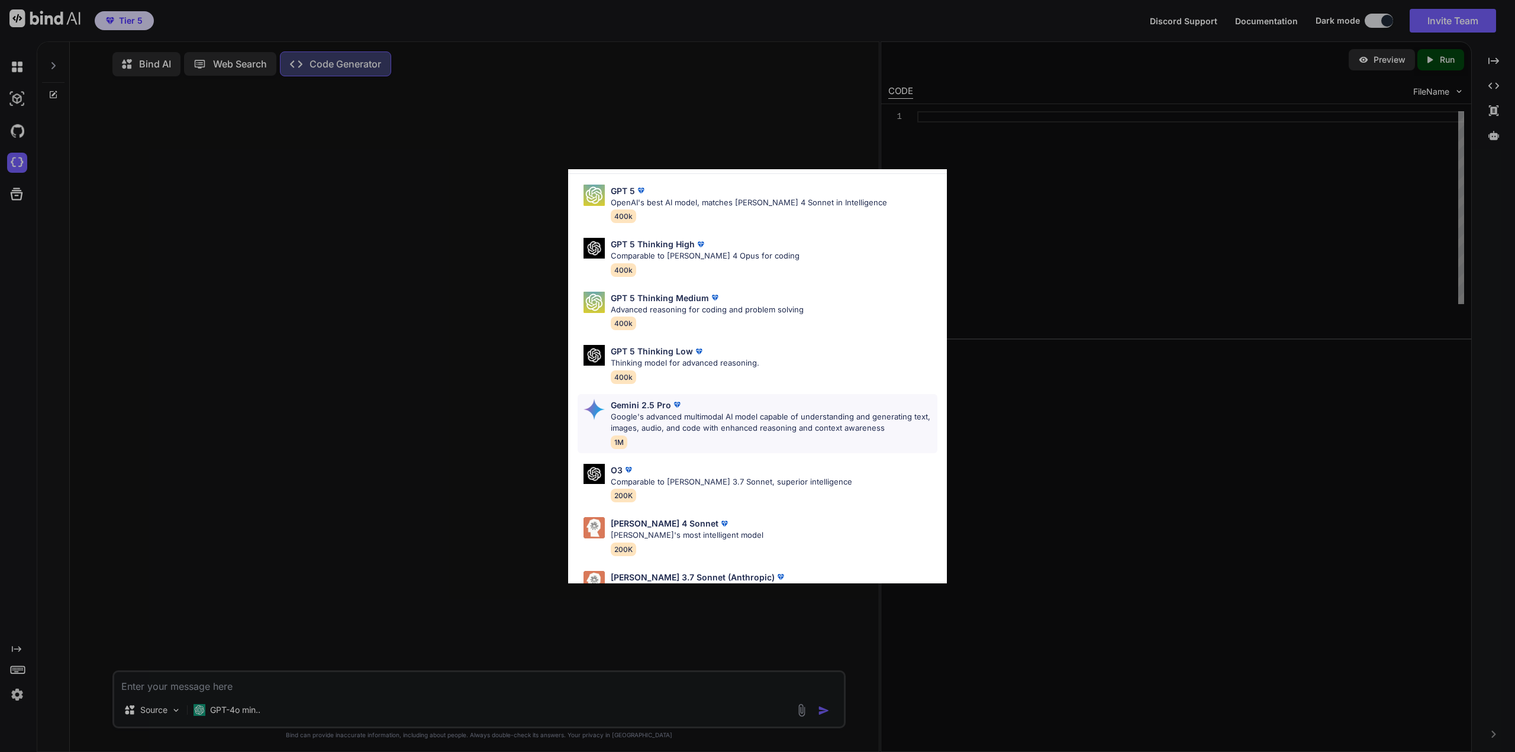
scroll to position [73, 0]
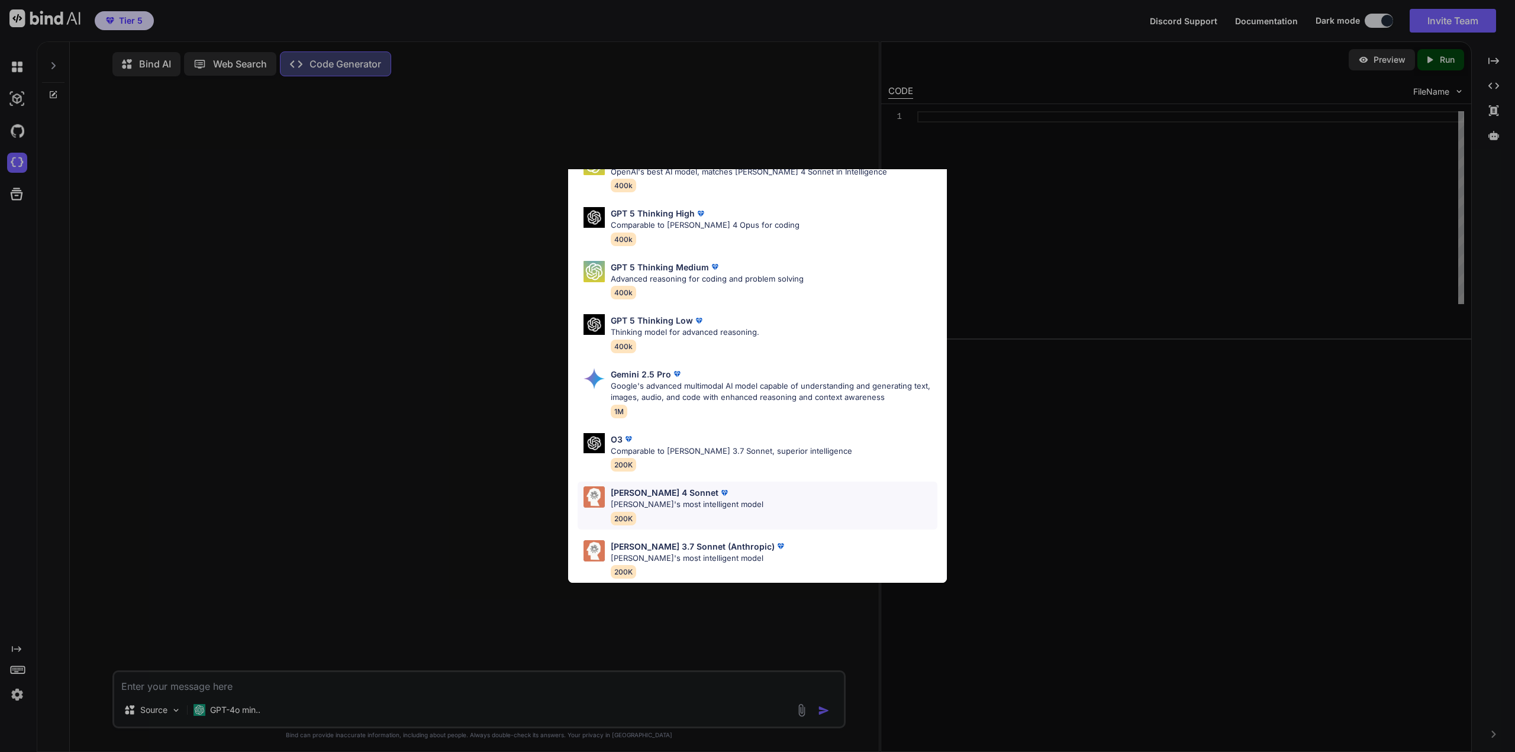
click at [703, 502] on div "[PERSON_NAME] 4 Sonnet [PERSON_NAME]'s most intelligent model 200K" at bounding box center [687, 505] width 153 height 38
type textarea "x"
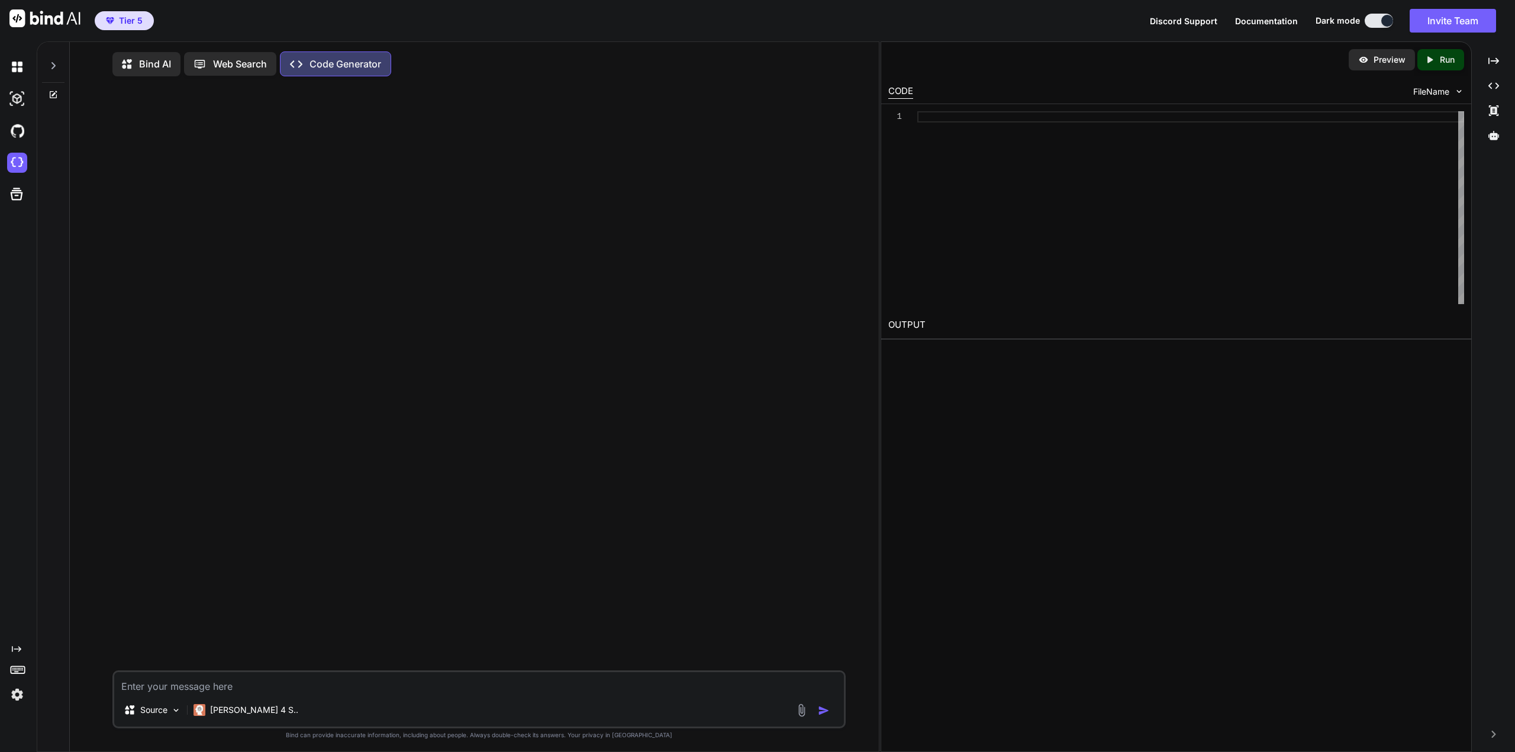
click at [453, 688] on textarea at bounding box center [479, 682] width 730 height 21
click at [160, 683] on textarea "Create a query that only gives me DeviceIds that start with E" at bounding box center [479, 682] width 730 height 21
click at [443, 679] on textarea "Create a sql query that only gives me DeviceIds that start with E" at bounding box center [479, 682] width 730 height 21
type textarea "Create a sql query that only gives me DeviceIds that start with E and the Batte…"
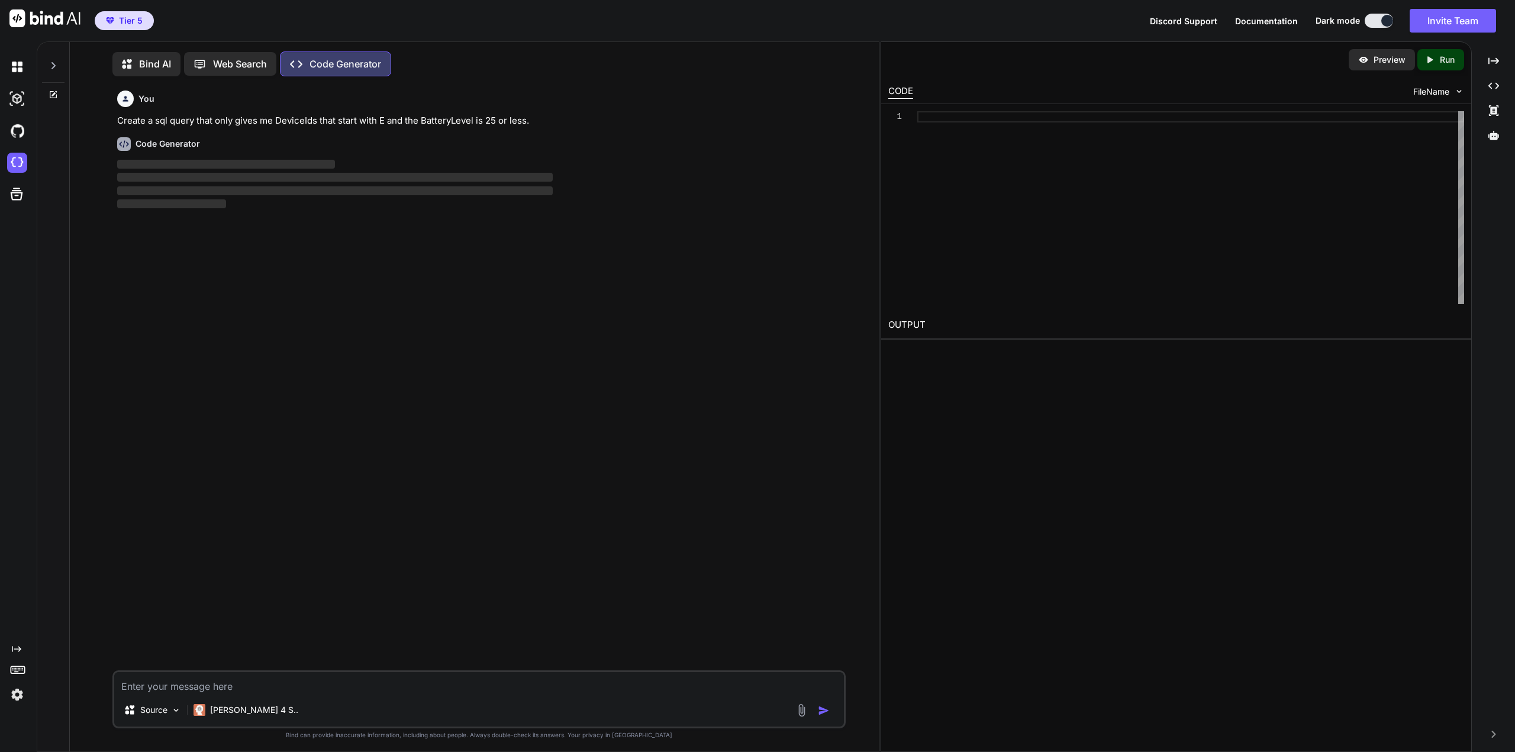
scroll to position [5, 0]
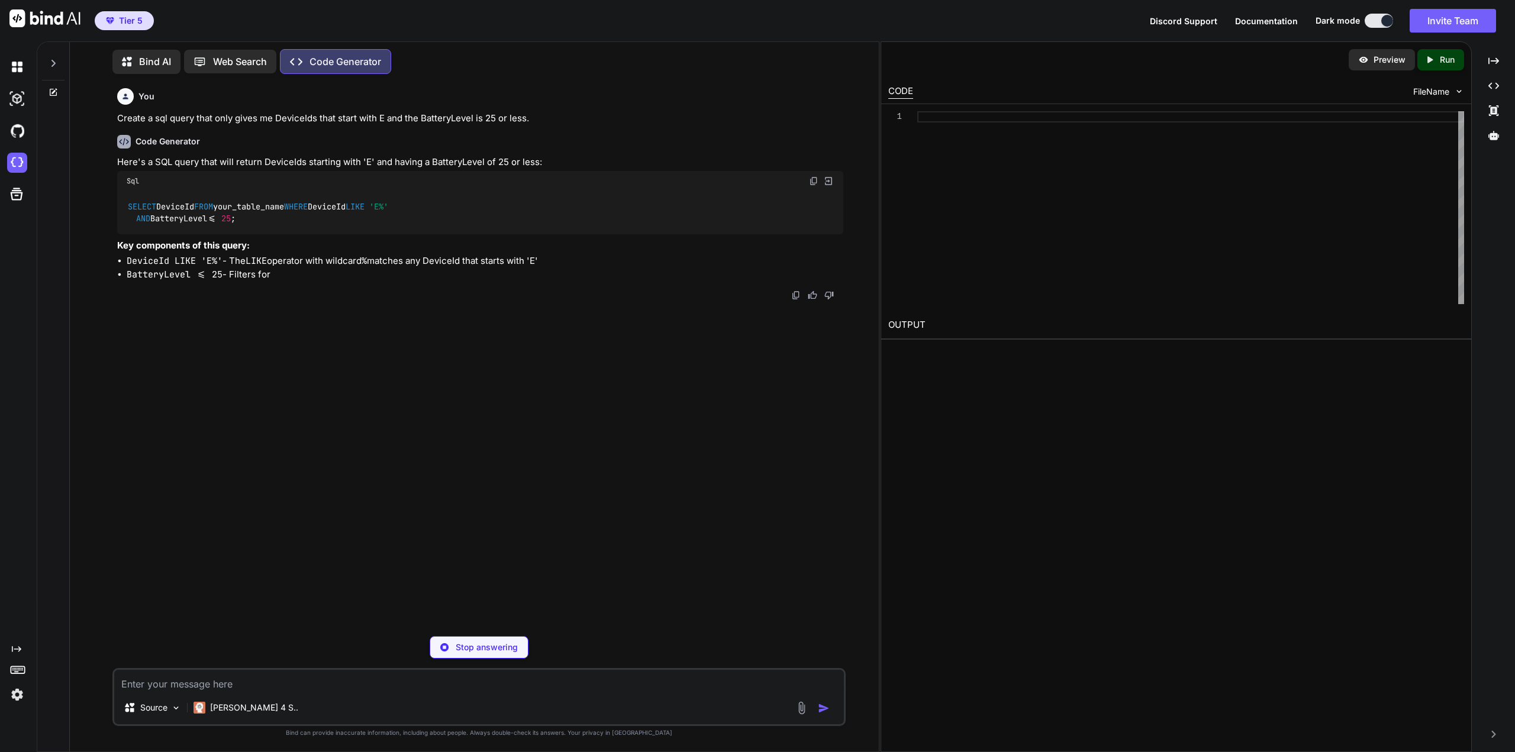
click at [341, 673] on textarea at bounding box center [479, 680] width 730 height 21
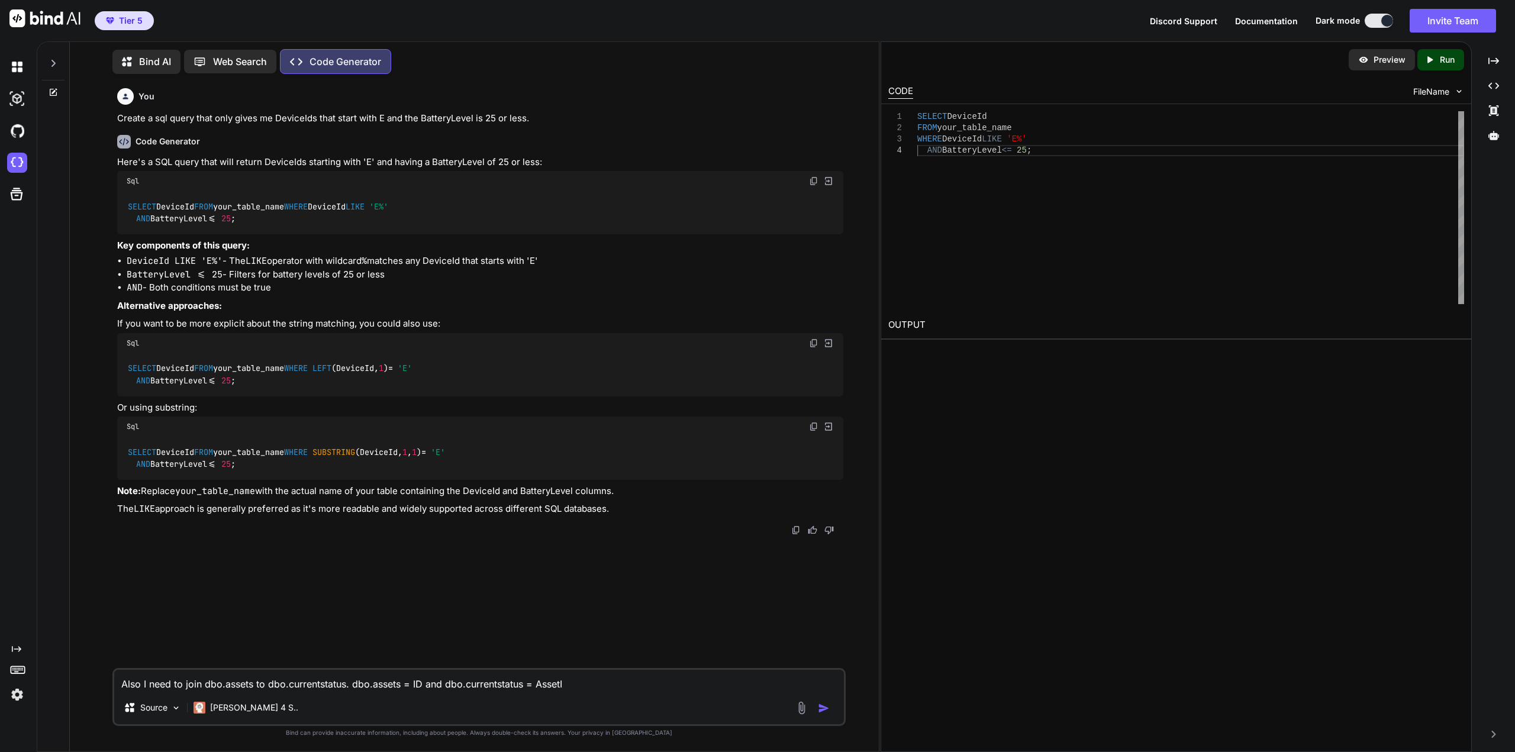
type textarea "Also I need to join dbo.assets to dbo.currentstatus. dbo.assets = ID and dbo.cu…"
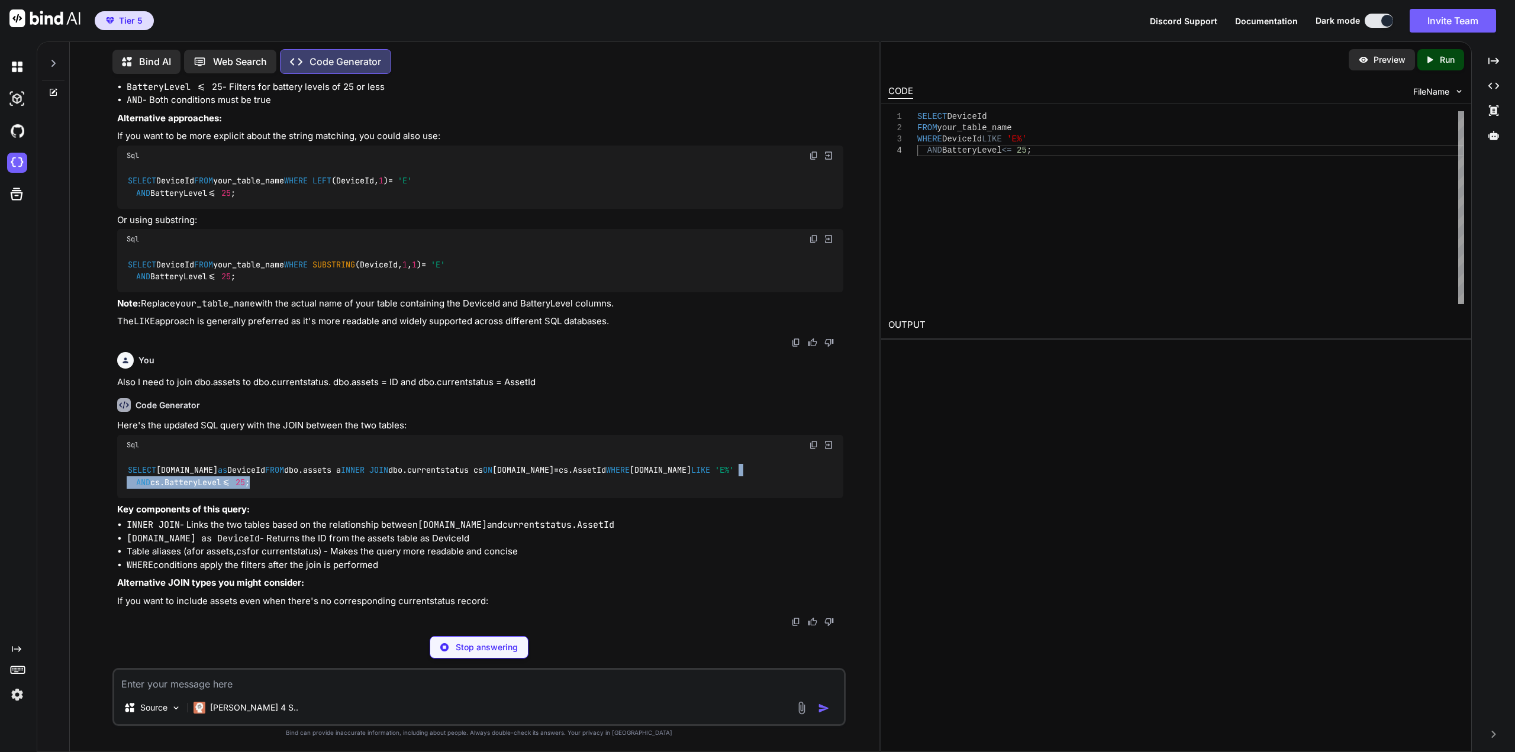
scroll to position [264, 0]
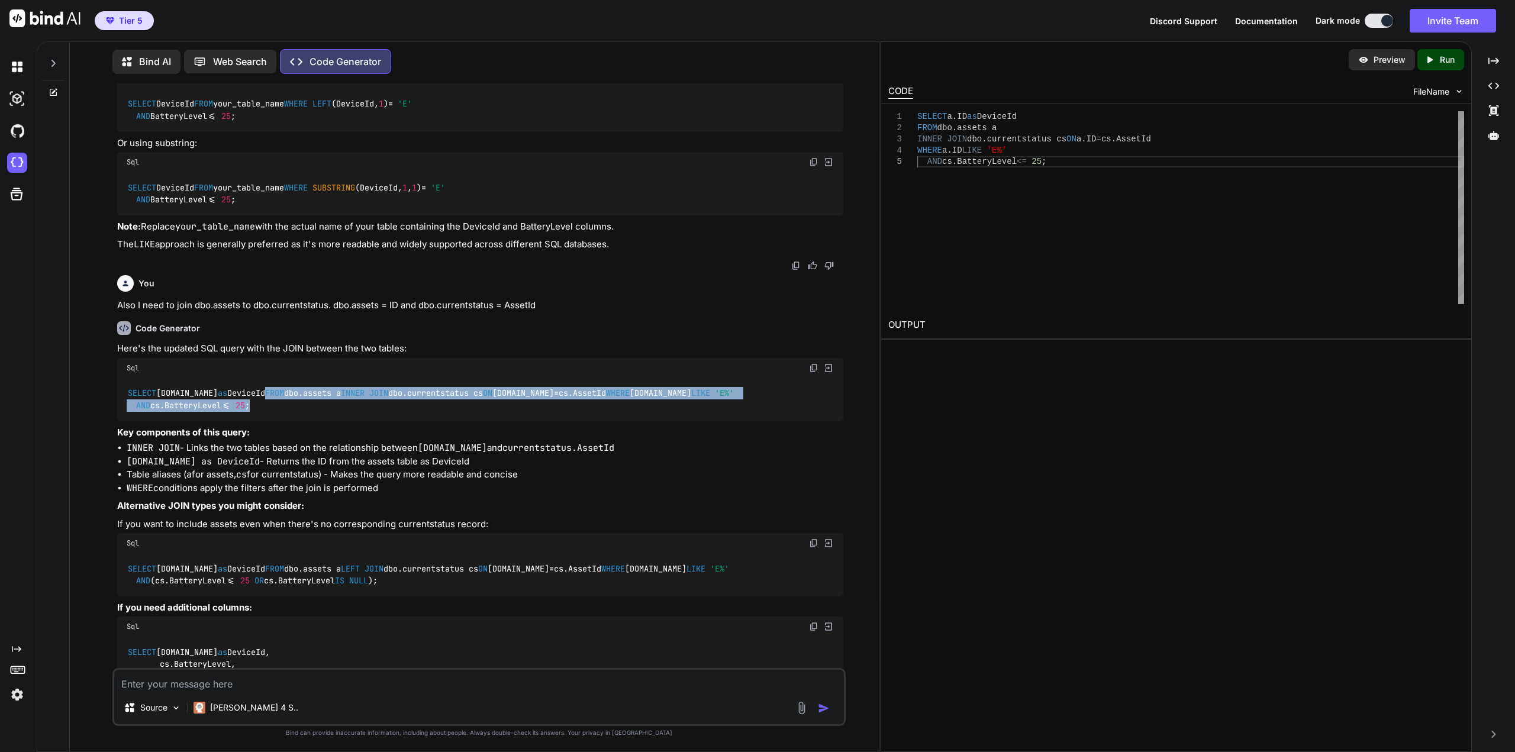
drag, startPoint x: 299, startPoint y: 513, endPoint x: 112, endPoint y: 475, distance: 190.3
click at [112, 475] on div "You Create a sql query that only gives me DeviceIds that start with E and the B…" at bounding box center [478, 417] width 733 height 668
copy code "FROM dbo.assets a INNER JOIN dbo.currentstatus cs ON [DOMAIN_NAME] = cs.AssetId…"
click at [231, 421] on div "SELECT [DOMAIN_NAME] as DeviceId FROM dbo.assets a INNER JOIN dbo.currentstatus…" at bounding box center [480, 399] width 726 height 43
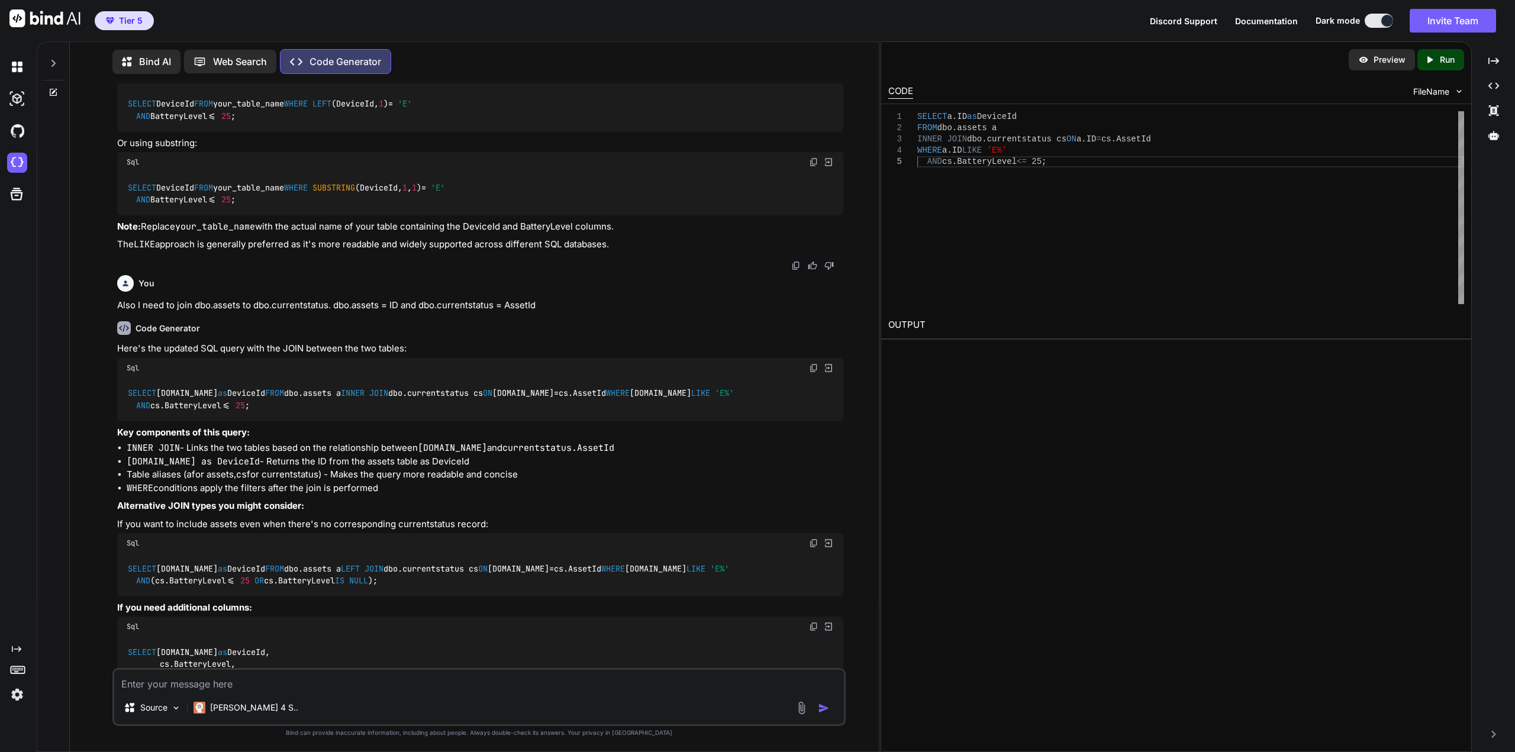
click at [266, 421] on div "SELECT [DOMAIN_NAME] as DeviceId FROM dbo.assets a INNER JOIN dbo.currentstatus…" at bounding box center [480, 399] width 726 height 43
click at [272, 421] on div "SELECT [DOMAIN_NAME] as DeviceId FROM dbo.assets a INNER JOIN dbo.currentstatus…" at bounding box center [480, 399] width 726 height 43
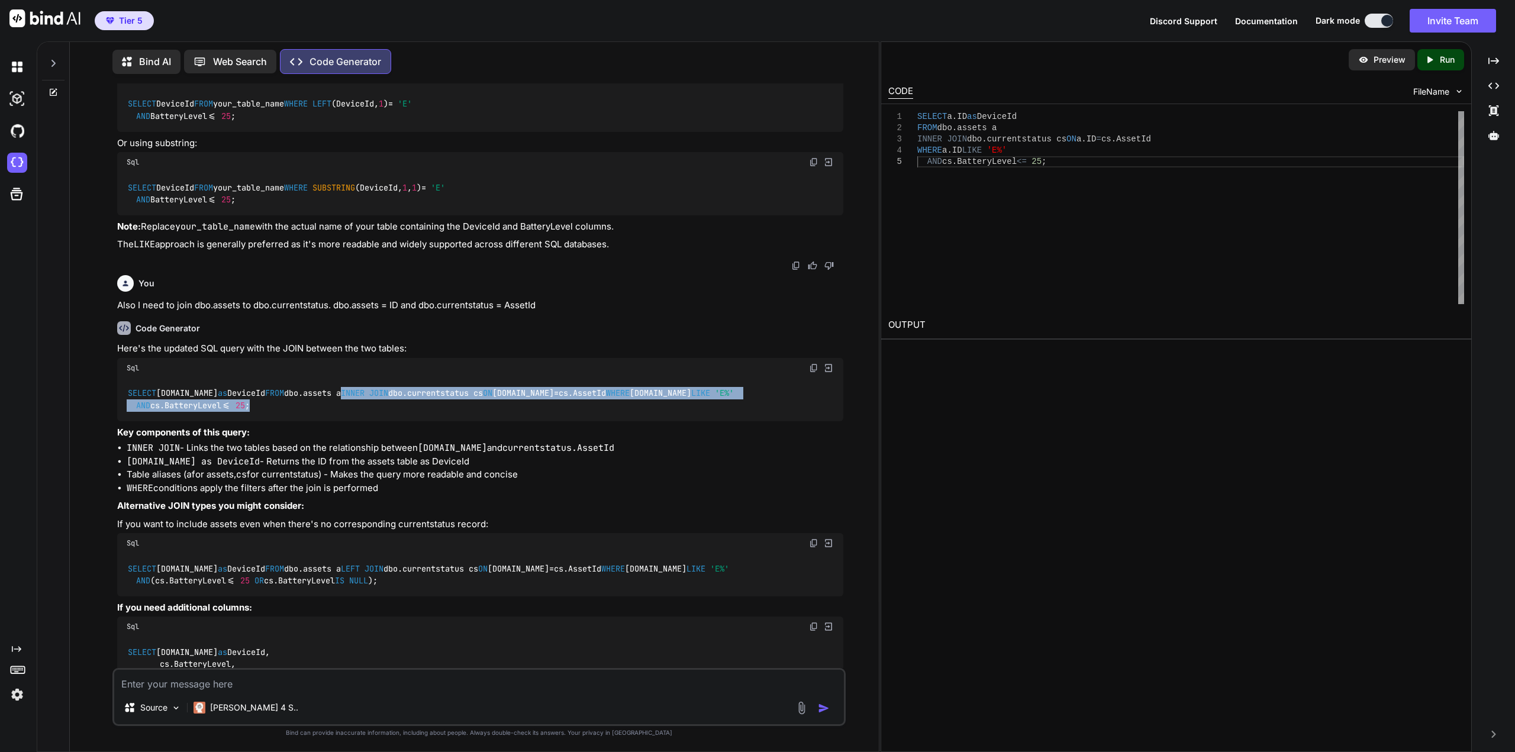
drag, startPoint x: 276, startPoint y: 511, endPoint x: 88, endPoint y: 486, distance: 190.3
click at [88, 486] on div "You Create a sql query that only gives me DeviceIds that start with E and the B…" at bounding box center [478, 417] width 799 height 668
copy code "INNER JOIN dbo.currentstatus cs ON [DOMAIN_NAME] = cs.AssetId WHERE [DOMAIN_NAM…"
click at [386, 676] on textarea at bounding box center [479, 680] width 730 height 21
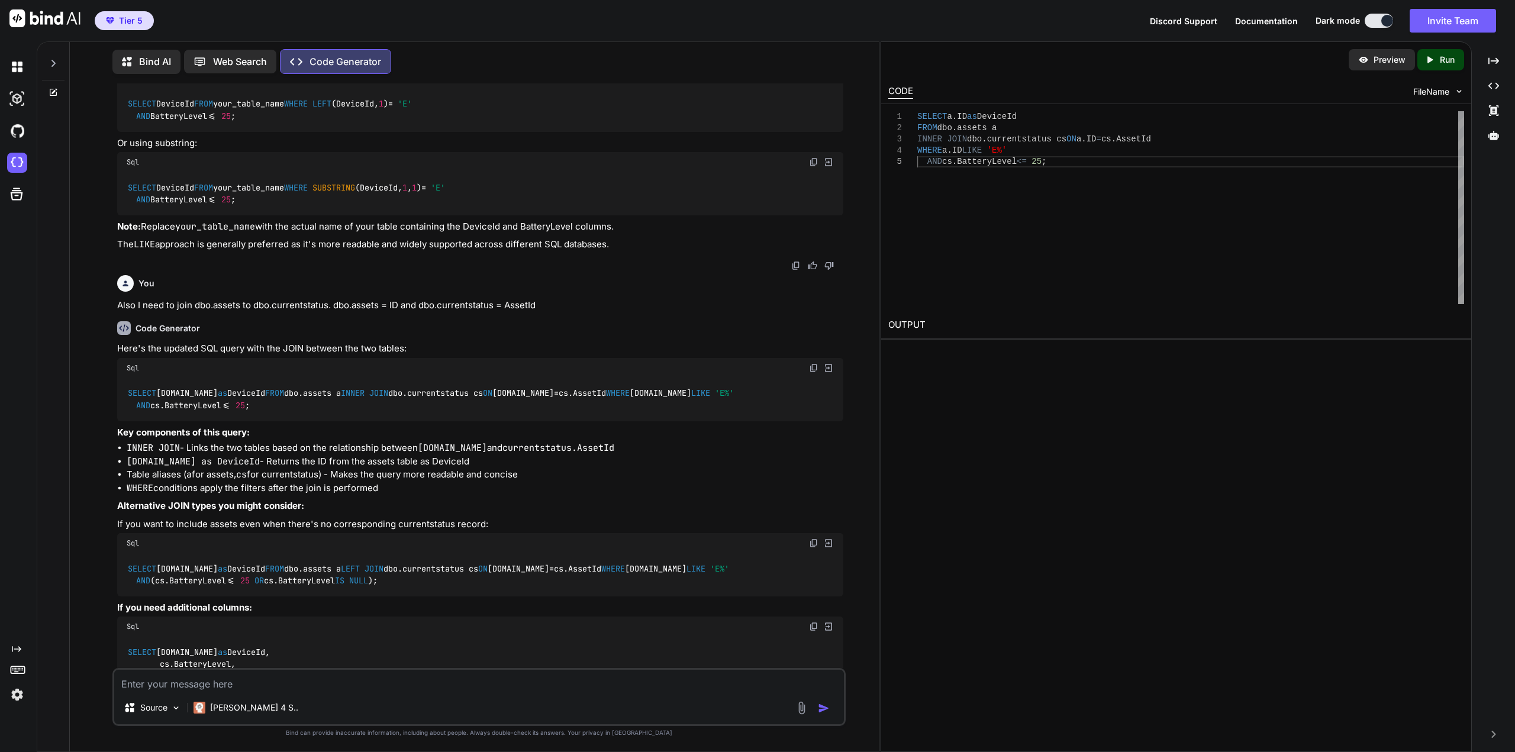
paste textarea "SELECT TOP (1000) [ID] ,[AssetId] ,[AssetName] ,[EventTimeUTC] ,[Timezone] ,[La…"
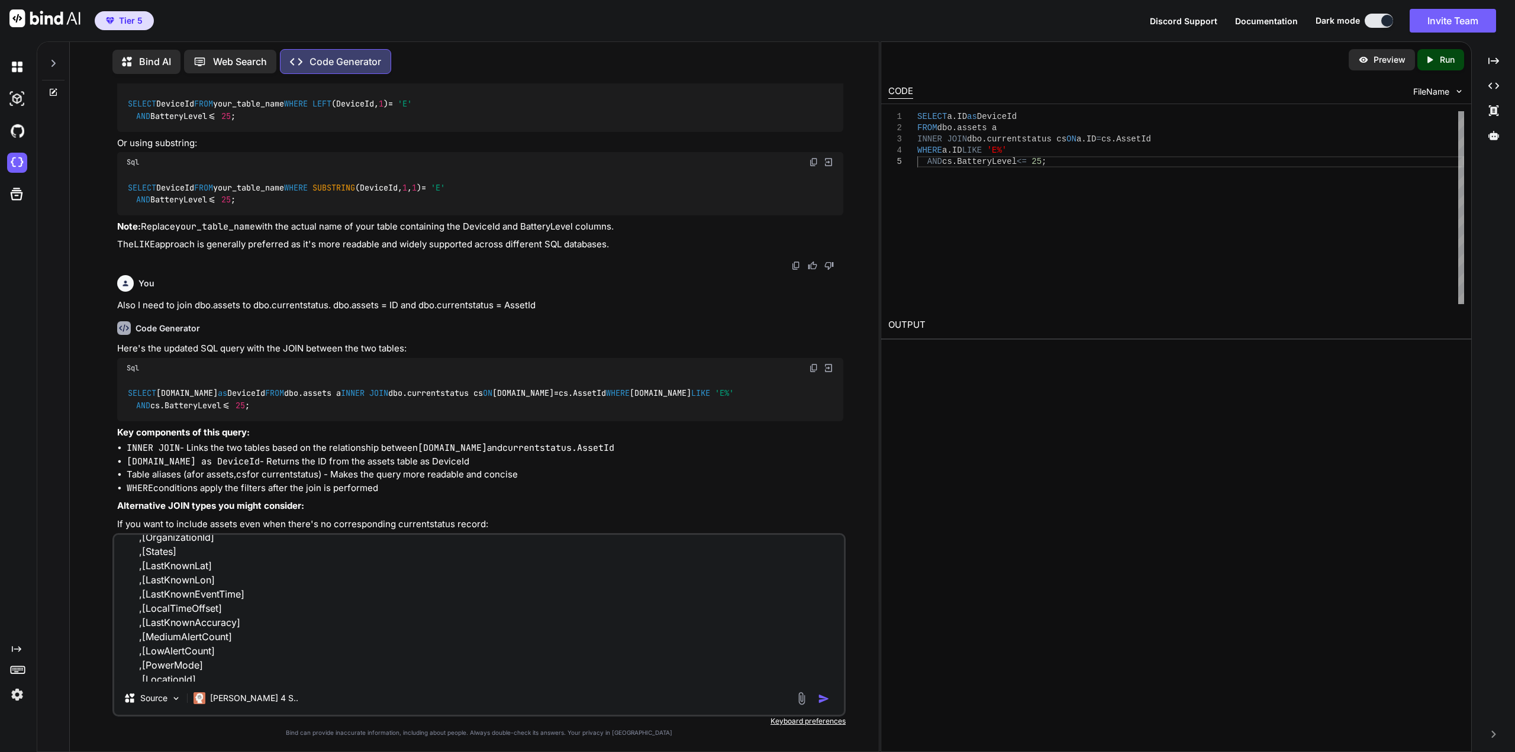
scroll to position [0, 0]
drag, startPoint x: 122, startPoint y: 549, endPoint x: 138, endPoint y: 549, distance: 15.4
click at [123, 549] on textarea "SELECT TOP (1000) [ID] ,[AssetId] ,[AssetName] ,[EventTimeUTC] ,[Timezone] ,[La…" at bounding box center [479, 608] width 730 height 147
type textarea "edit this to make it work SELECT TOP (1000) [ID] ,[AssetId] ,[AssetName] ,[Even…"
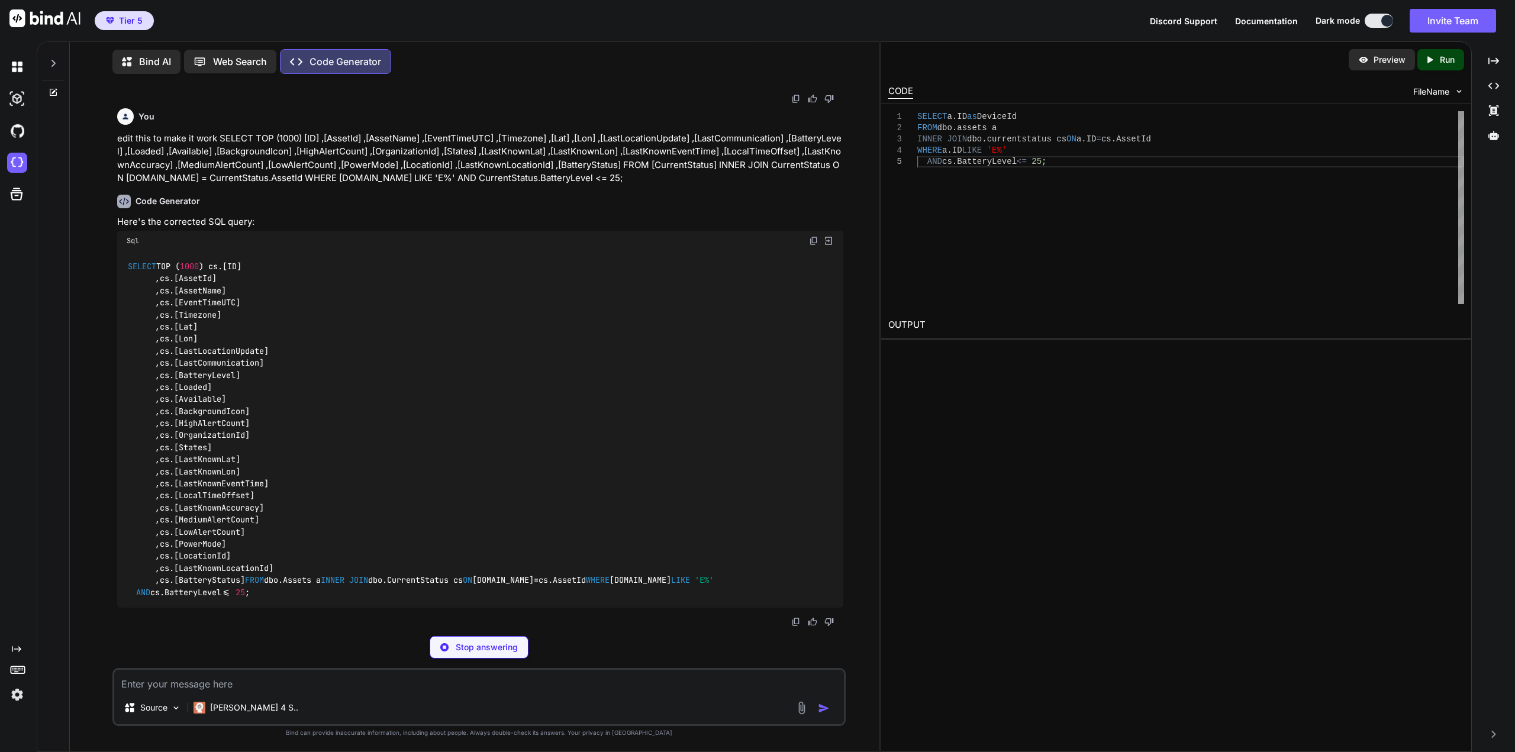
scroll to position [1118, 0]
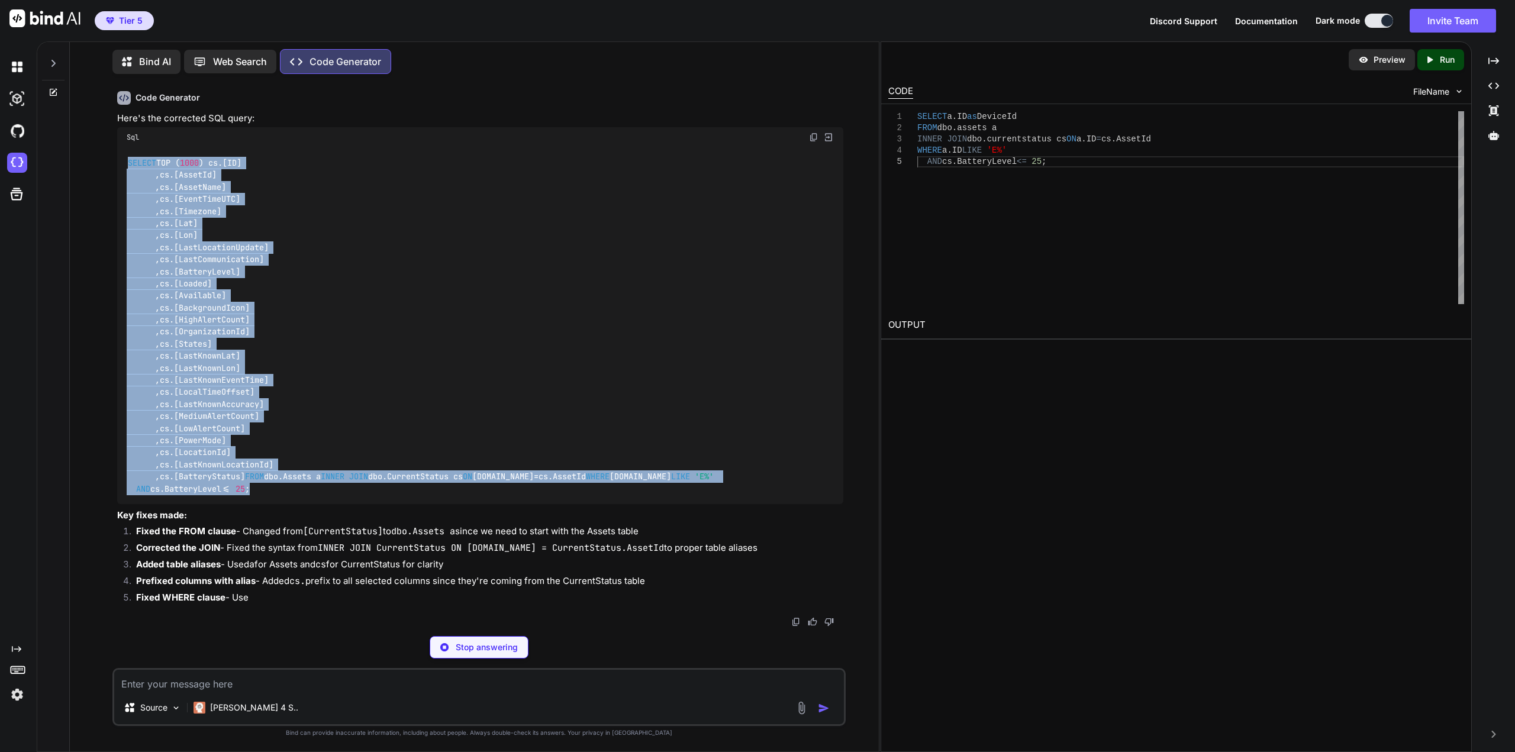
drag, startPoint x: 302, startPoint y: 608, endPoint x: 107, endPoint y: 237, distance: 419.3
click at [107, 237] on div "You Create a sql query that only gives me DeviceIds that start with E and the B…" at bounding box center [478, 417] width 799 height 668
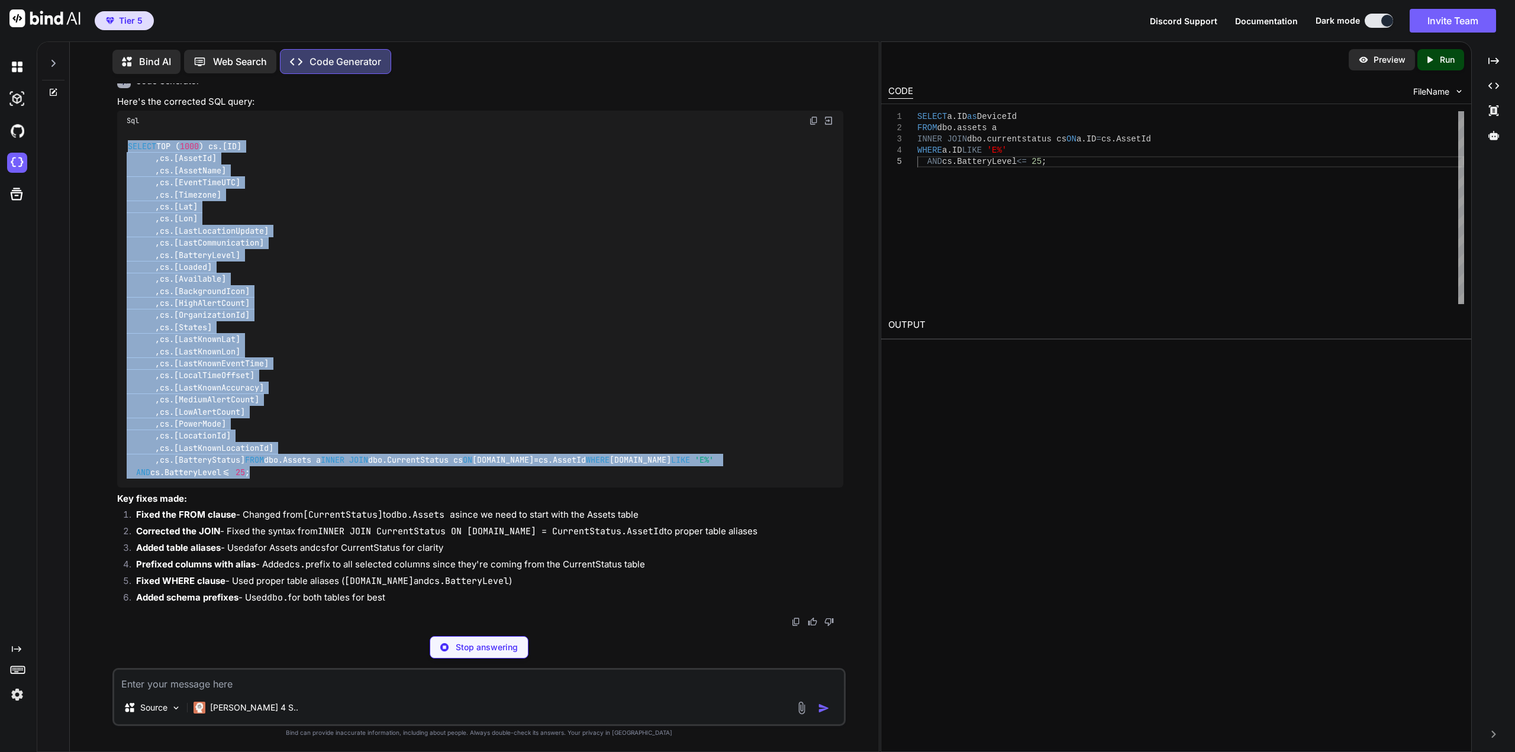
copy code "SELECT TOP ( 1000 ) cs.[ID] ,cs.[AssetId] ,cs.[AssetName] ,cs.[EventTimeUTC] ,c…"
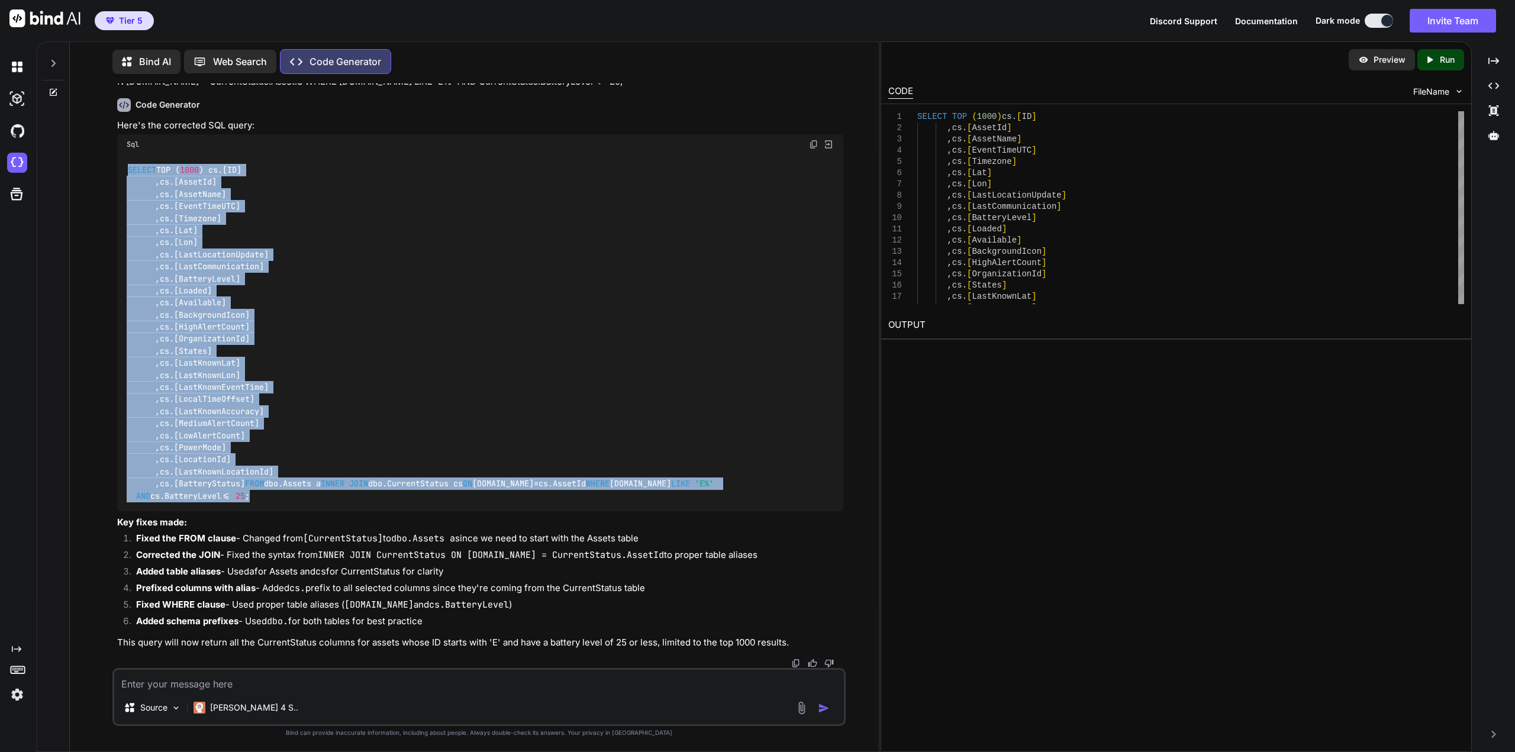
click at [401, 133] on p "Here's the corrected SQL query:" at bounding box center [480, 126] width 726 height 14
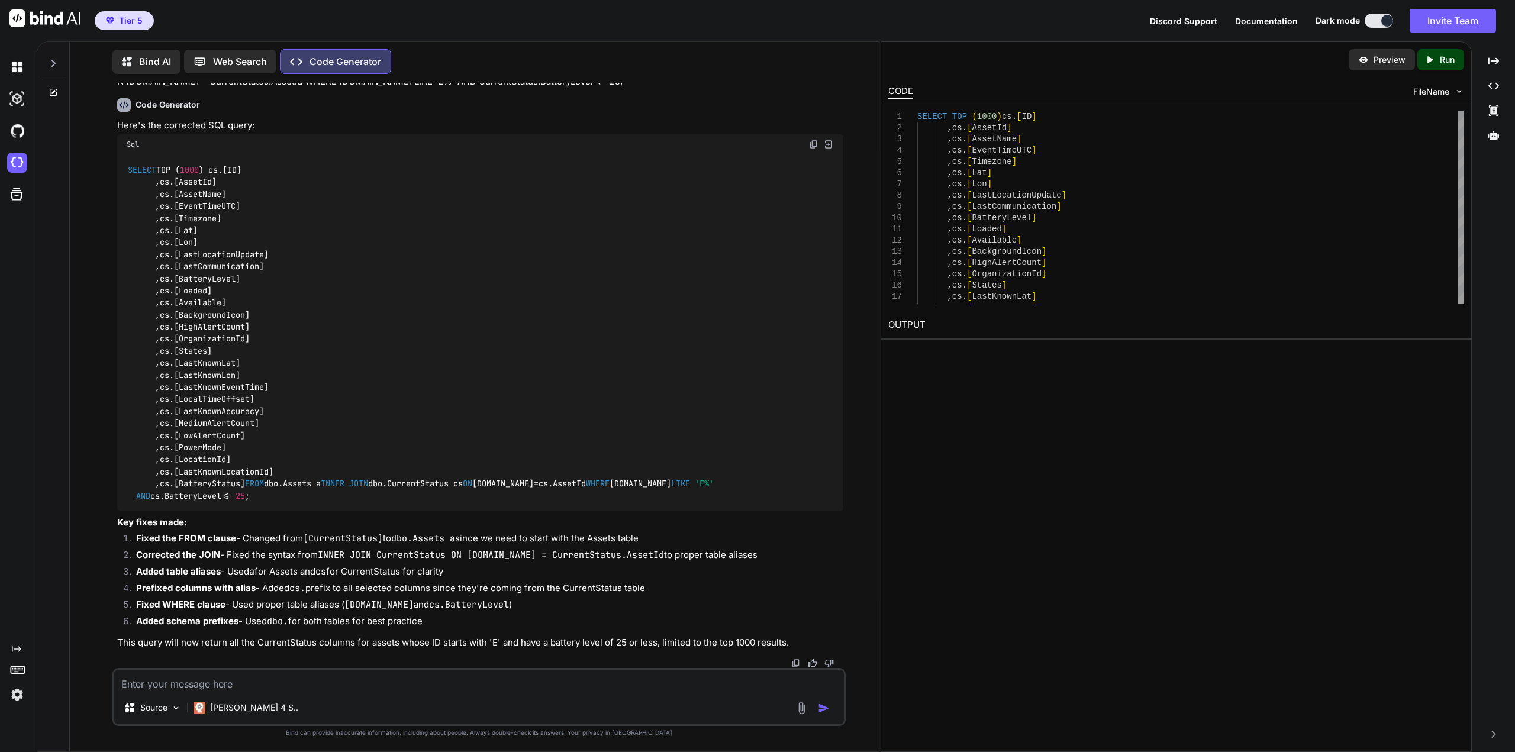
click at [454, 682] on textarea at bounding box center [479, 680] width 730 height 21
type textarea "I"
click at [558, 680] on textarea "Where [DOMAIN_NAME] is wrong. it needs to be a.devicename. Also, I want to show…" at bounding box center [479, 680] width 730 height 21
click at [727, 681] on textarea "Where [DOMAIN_NAME] is wrong. it needs to be a.devicename. Also, I want to show…" at bounding box center [479, 680] width 730 height 21
click at [565, 686] on textarea "Where [DOMAIN_NAME] is wrong. it needs to be a.devicename. Also, I want to show…" at bounding box center [479, 680] width 730 height 21
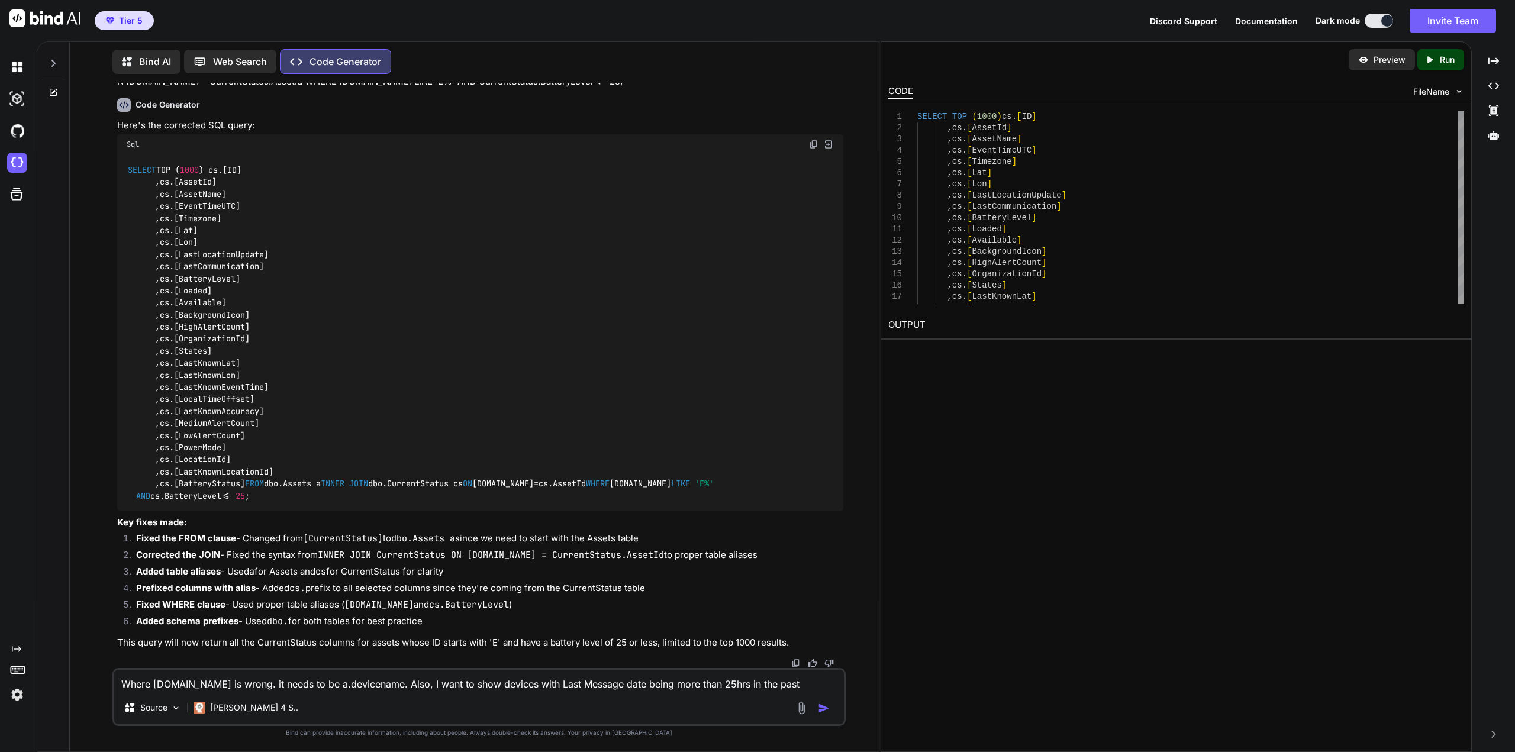
click at [752, 684] on textarea "Where [DOMAIN_NAME] is wrong. it needs to be a.devicename. Also, I want to show…" at bounding box center [479, 680] width 730 height 21
click at [582, 683] on textarea "Where [DOMAIN_NAME] is wrong. it needs to be a.devicename. Also, I want to show…" at bounding box center [479, 680] width 730 height 21
click at [759, 680] on textarea "Where [DOMAIN_NAME] is wrong. it needs to be a.devicename. Also, I want to show…" at bounding box center [479, 680] width 730 height 21
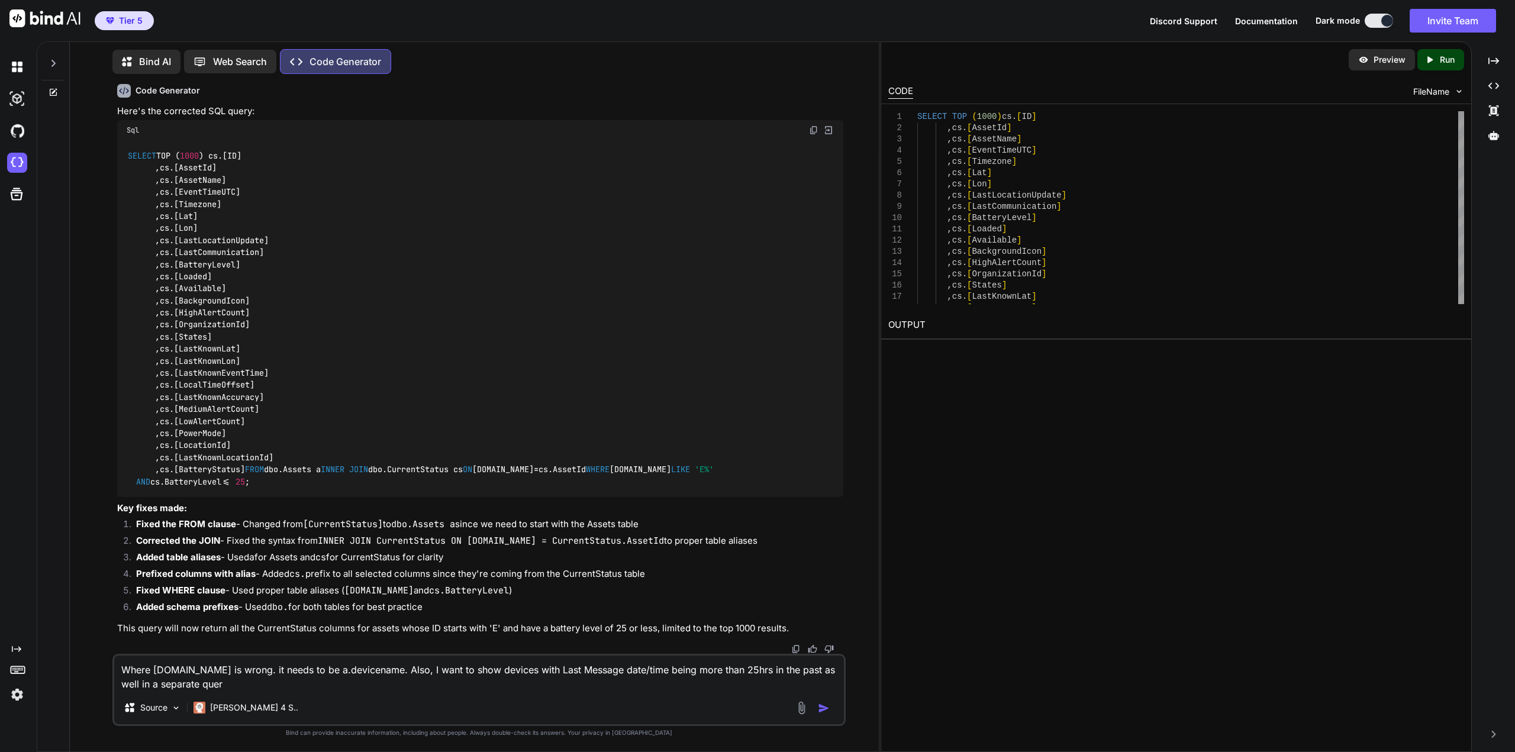
type textarea "Where [DOMAIN_NAME] is wrong. it needs to be a.devicename. Also, I want to show…"
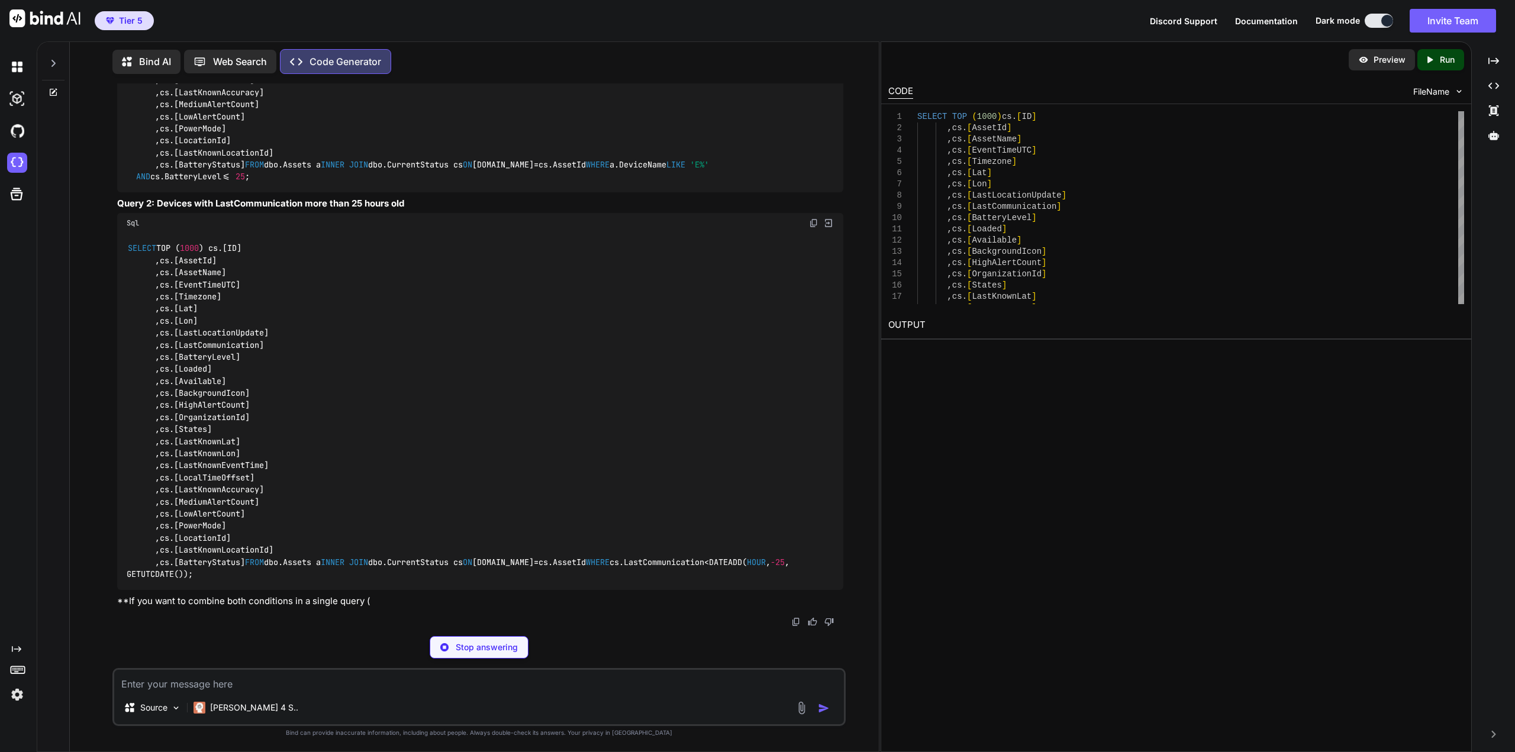
scroll to position [2243, 0]
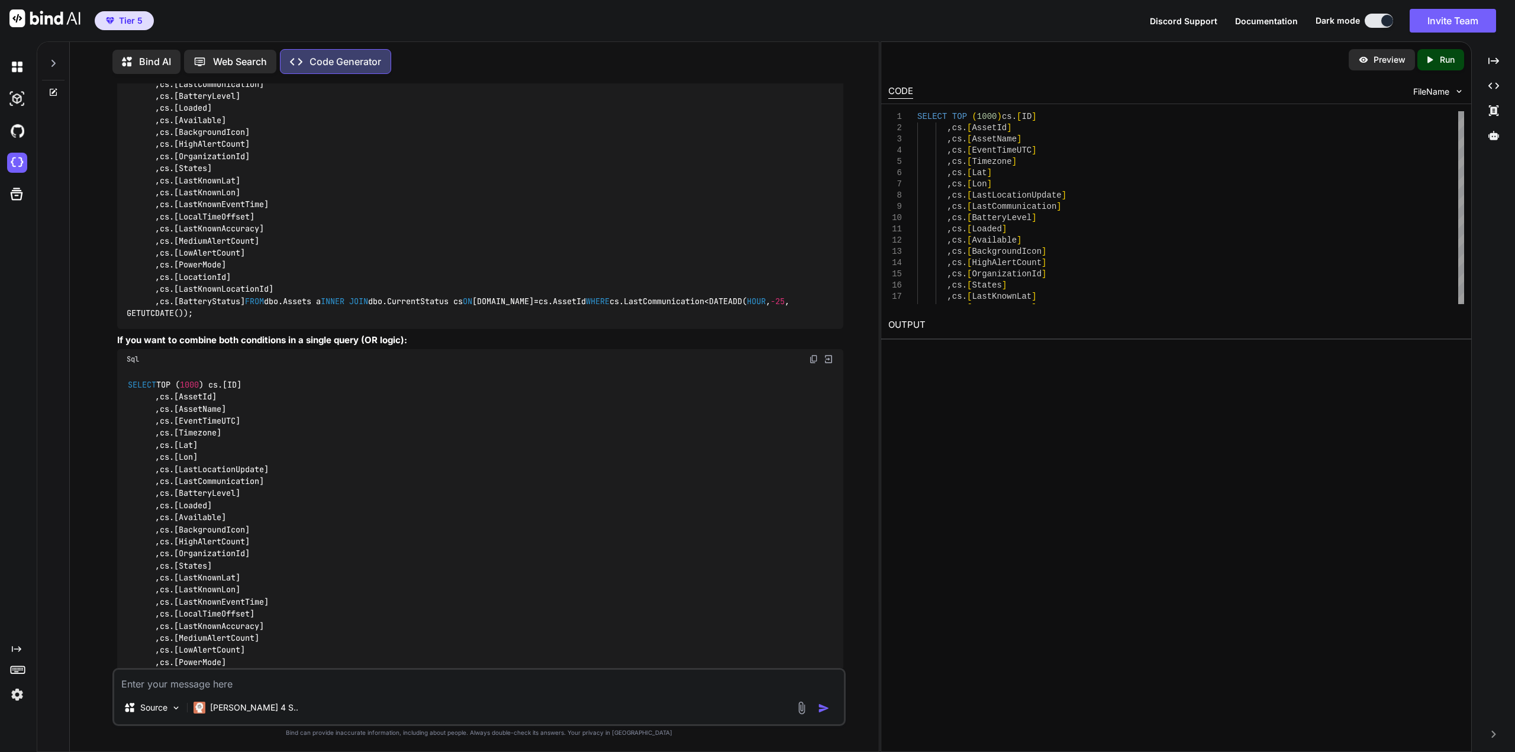
drag, startPoint x: 454, startPoint y: 583, endPoint x: 431, endPoint y: 578, distance: 24.3
click at [431, 329] on div "SELECT TOP ( 1000 ) cs.[ID] ,cs.[AssetId] ,cs.[AssetName] ,cs.[EventTimeUTC] ,c…" at bounding box center [480, 150] width 726 height 357
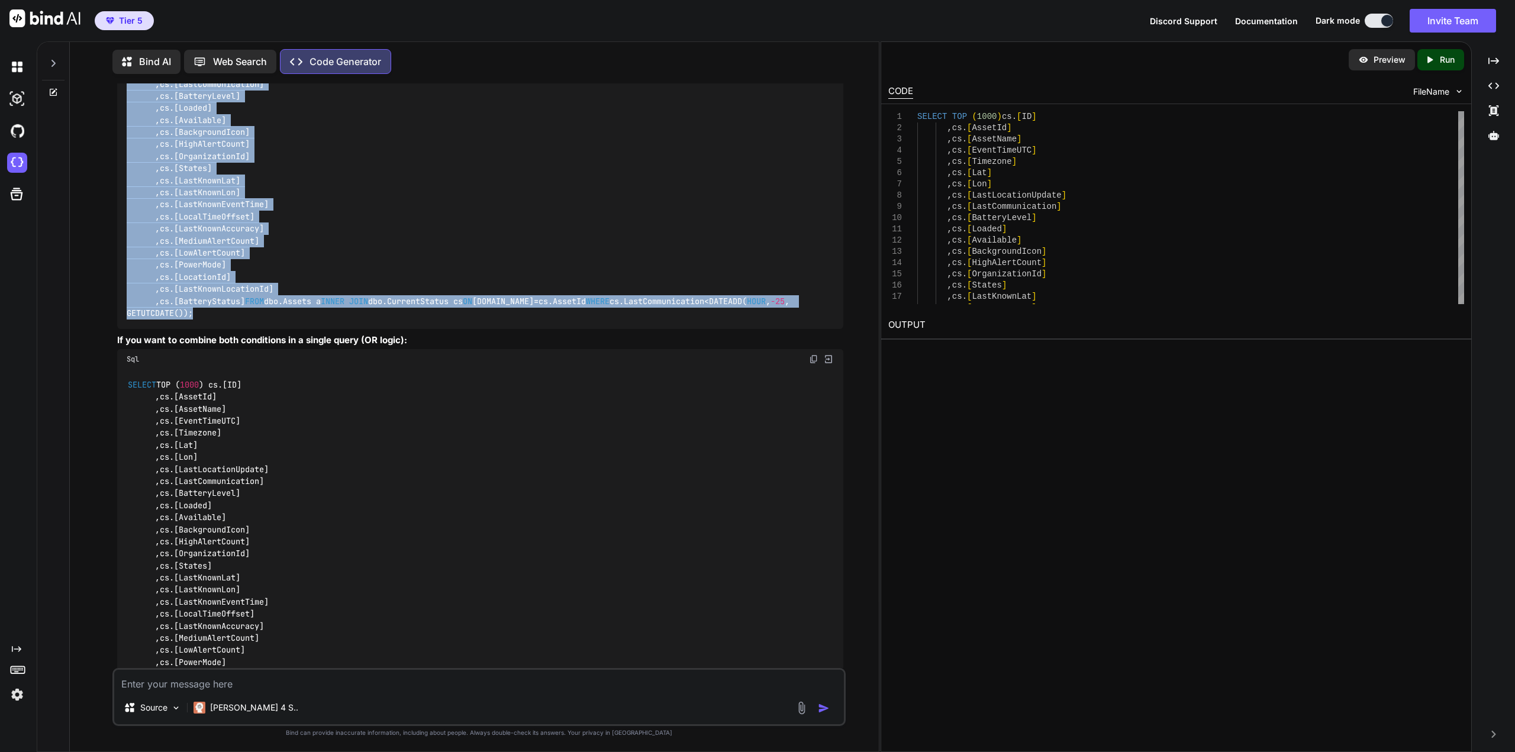
drag, startPoint x: 444, startPoint y: 579, endPoint x: 125, endPoint y: 228, distance: 473.3
click at [125, 228] on div "SELECT TOP ( 1000 ) cs.[ID] ,cs.[AssetId] ,cs.[AssetName] ,cs.[EventTimeUTC] ,c…" at bounding box center [480, 150] width 726 height 357
copy code "SELECT TOP ( 1000 ) cs.[ID] ,cs.[AssetId] ,cs.[AssetName] ,cs.[EventTimeUTC] ,c…"
click at [470, 680] on textarea at bounding box center [479, 680] width 730 height 21
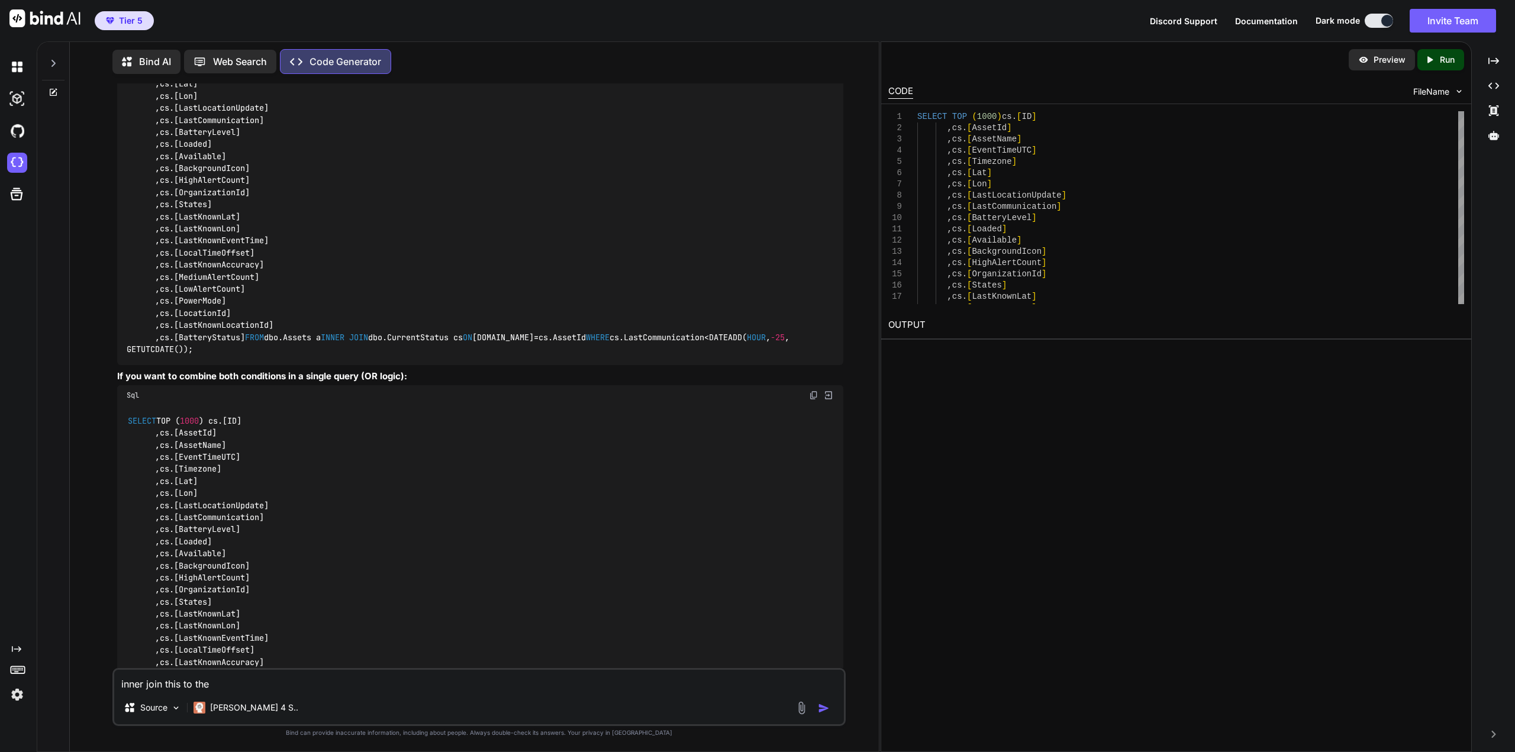
scroll to position [2208, 0]
click at [651, 682] on textarea "inner join this to the devices with lastcommunication more than 25hrs. Under as…" at bounding box center [479, 680] width 730 height 21
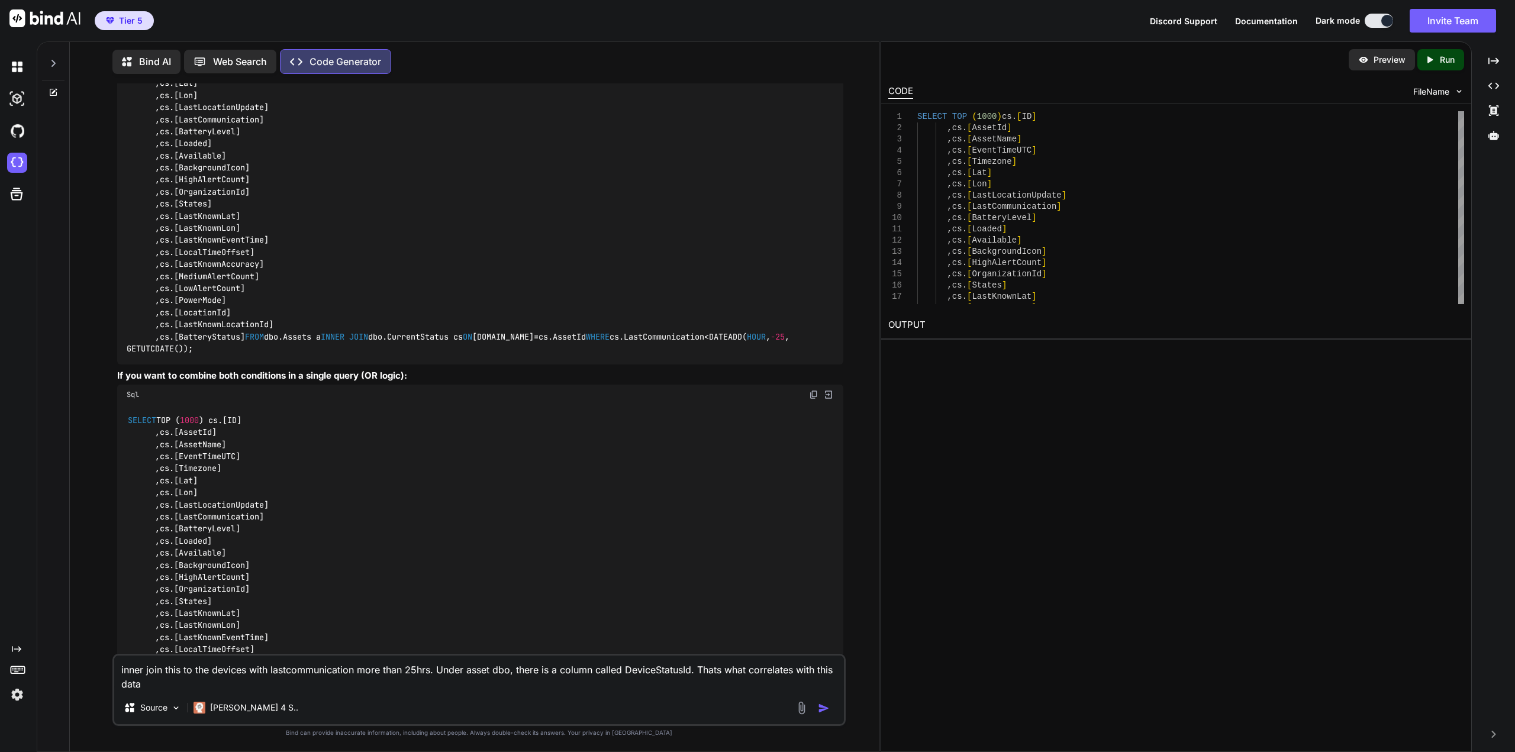
paste textarea "SELECT TOP (1000) [ID] ,[Status] ,[SubStatus] ,[DisplayOrder] FROM [dbo].[Track…"
type textarea "inner join this to the devices with lastcommunication more than 25hrs. Under as…"
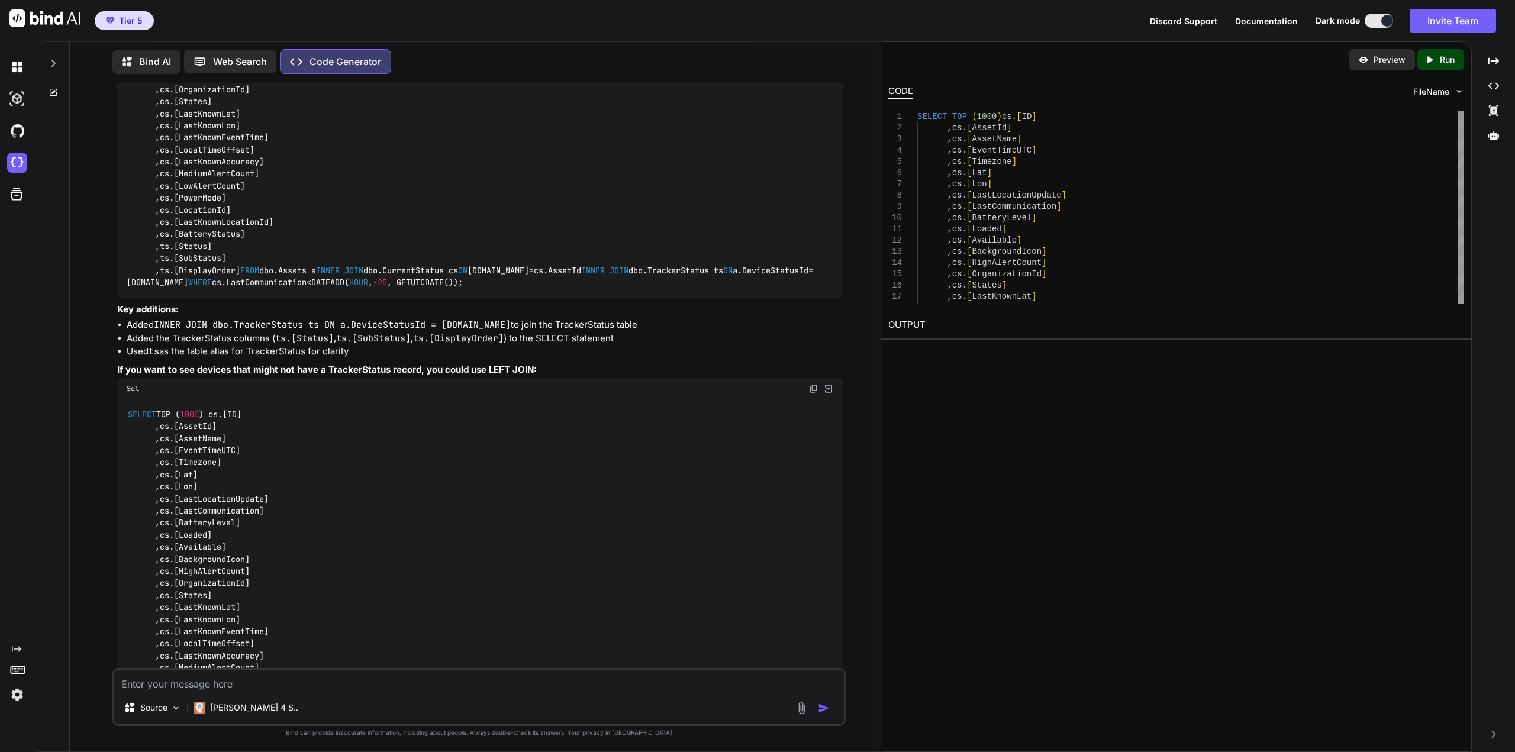
scroll to position [3265, 0]
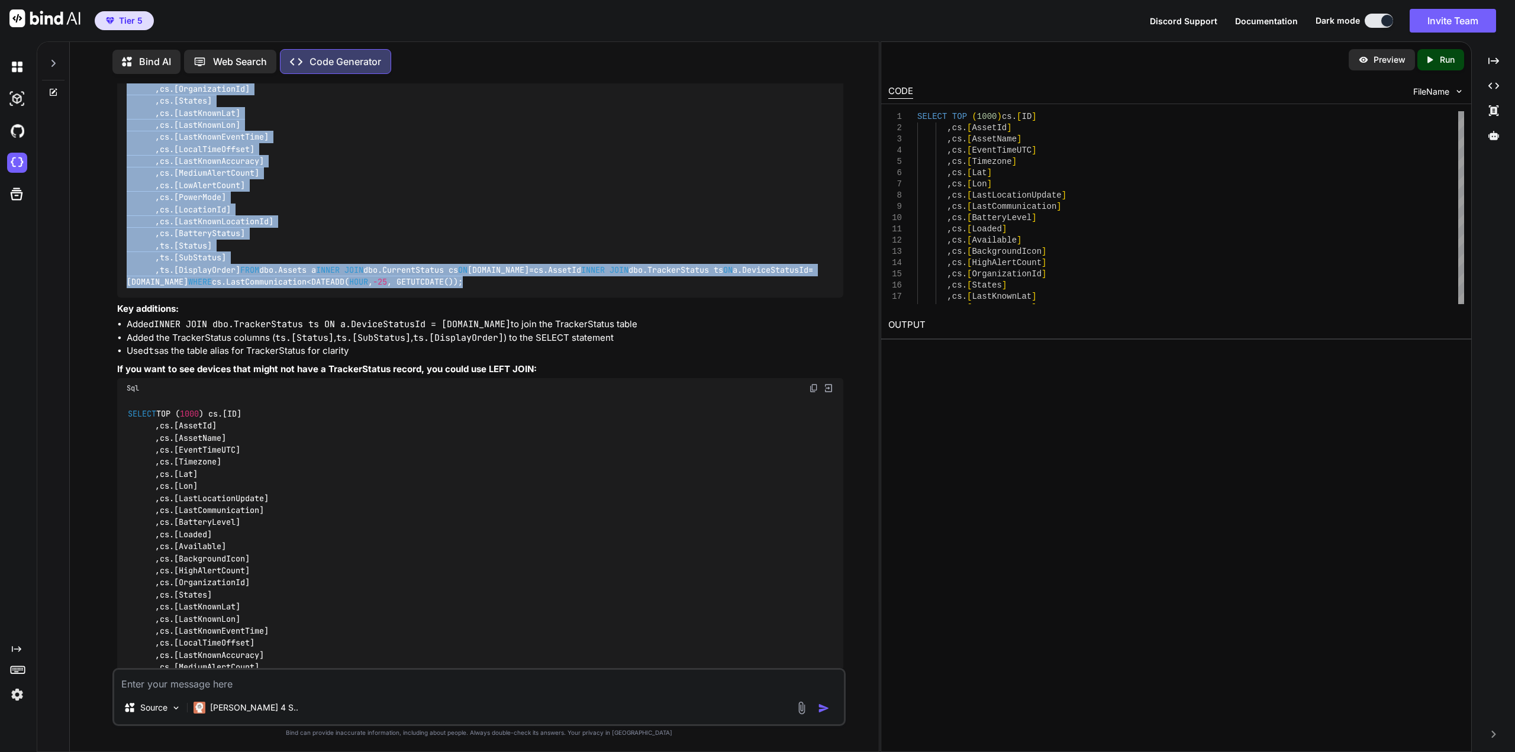
drag, startPoint x: 439, startPoint y: 616, endPoint x: 102, endPoint y: 221, distance: 519.2
click at [102, 221] on div "You Create a sql query that only gives me DeviceIds that start with E and the B…" at bounding box center [478, 417] width 799 height 668
copy code "SELECT TOP ( 1000 ) cs.[ID] ,cs.[AssetId] ,cs.[AssetName] ,cs.[EventTimeUTC] ,c…"
